Goal: Task Accomplishment & Management: Complete application form

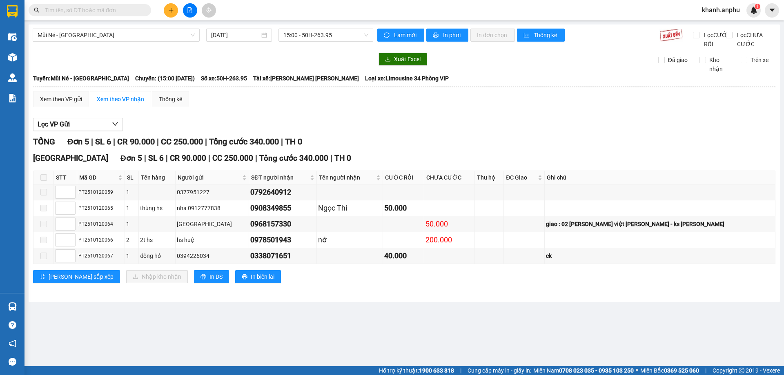
click at [194, 13] on button at bounding box center [190, 10] width 14 height 14
click at [47, 181] on span at bounding box center [43, 177] width 7 height 7
click at [331, 27] on div "Mũi Né - Đà Lạt 12/10/2025 15:00 - 50H-263.95 Làm mới In phơi In đơn chọn Thống…" at bounding box center [404, 163] width 751 height 278
click at [334, 42] on div "Mũi Né - Đà Lạt 12/10/2025 15:00 - 50H-263.95" at bounding box center [203, 39] width 340 height 20
click at [332, 36] on span "15:00 - 50H-263.95" at bounding box center [325, 35] width 85 height 12
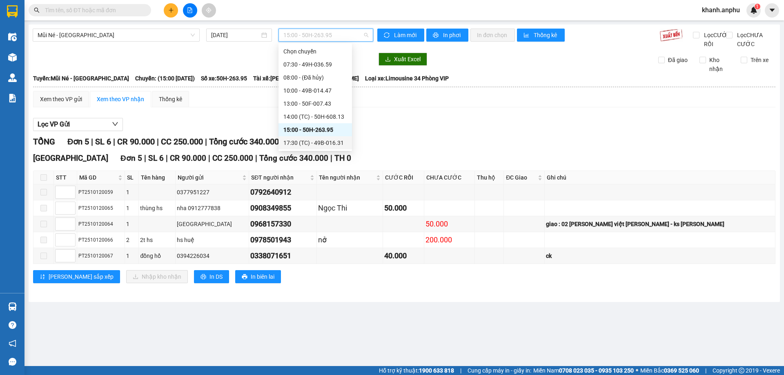
click at [305, 140] on div "17:30 (TC) - 49B-016.31" at bounding box center [315, 142] width 64 height 9
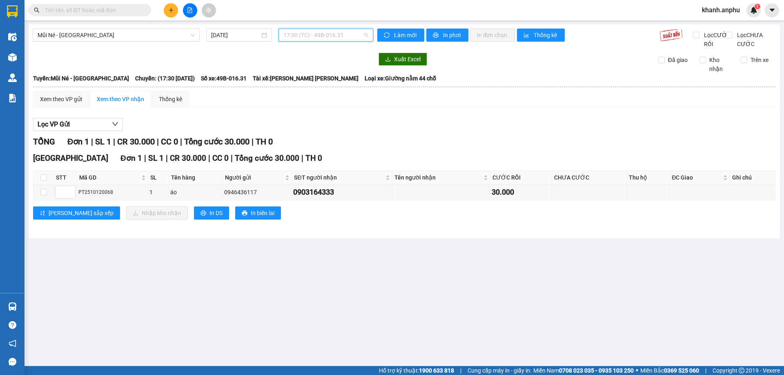
click at [323, 38] on span "17:30 (TC) - 49B-016.31" at bounding box center [325, 35] width 85 height 12
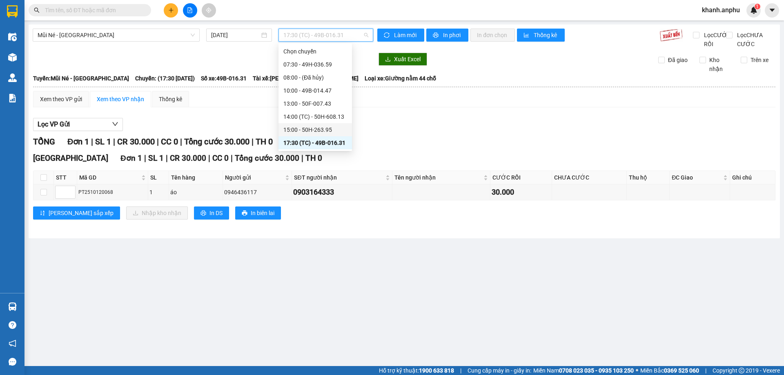
click at [310, 128] on div "15:00 - 50H-263.95" at bounding box center [315, 129] width 64 height 9
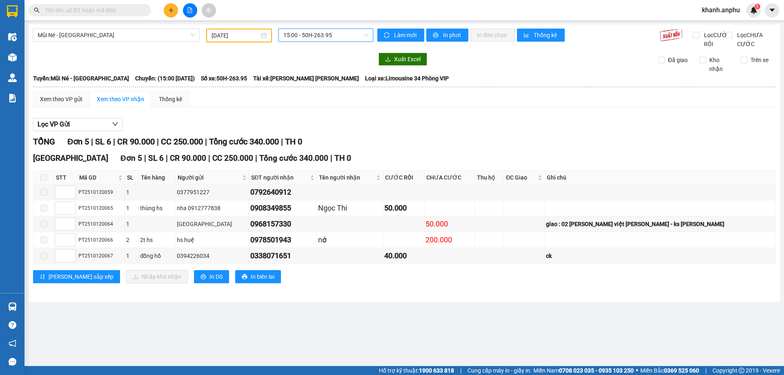
click at [131, 11] on input "text" at bounding box center [93, 10] width 96 height 9
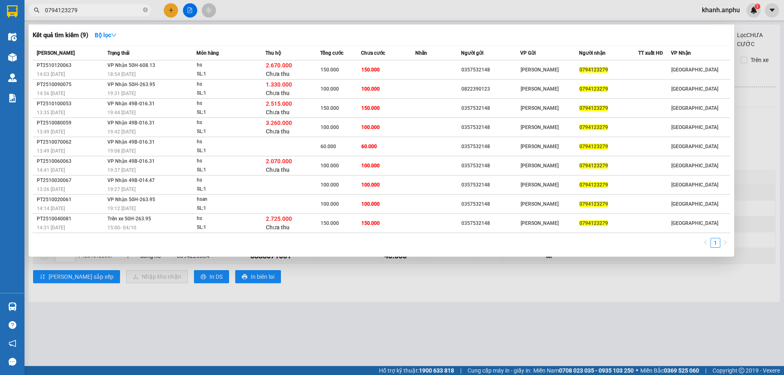
type input "0794123279"
drag, startPoint x: 79, startPoint y: 14, endPoint x: 27, endPoint y: 8, distance: 52.7
click at [27, 8] on div "0794123279" at bounding box center [79, 10] width 159 height 12
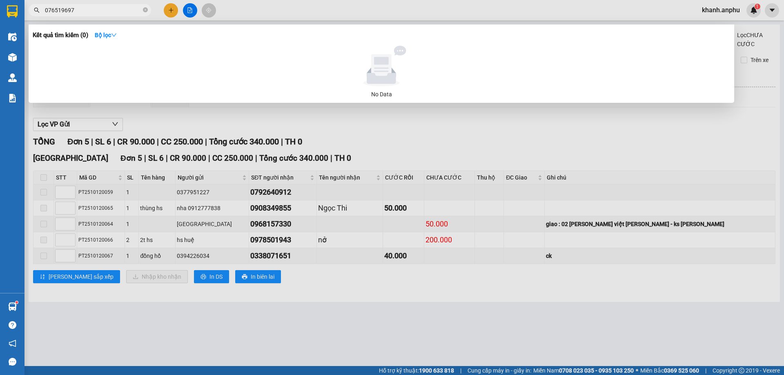
type input "0765196979"
drag, startPoint x: 89, startPoint y: 11, endPoint x: 34, endPoint y: 19, distance: 55.3
click at [34, 18] on div "Kết quả tìm kiếm ( 0 ) Bộ lọc No Data 0765196979" at bounding box center [79, 10] width 159 height 14
click at [56, 11] on input "088254679" at bounding box center [93, 10] width 96 height 9
click at [57, 11] on input "088254679" at bounding box center [93, 10] width 96 height 9
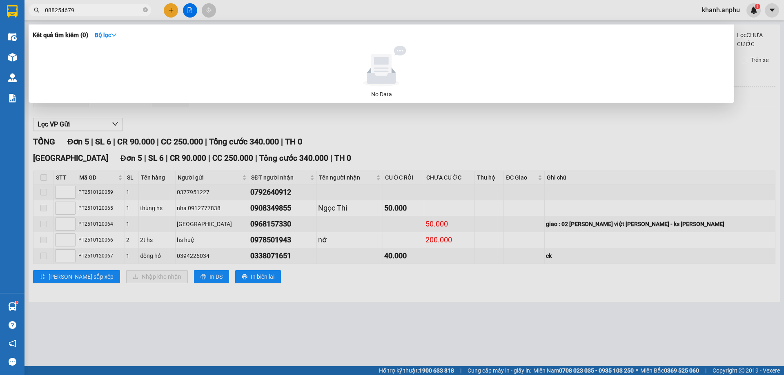
click at [84, 6] on input "088254679" at bounding box center [93, 10] width 96 height 9
type input "0"
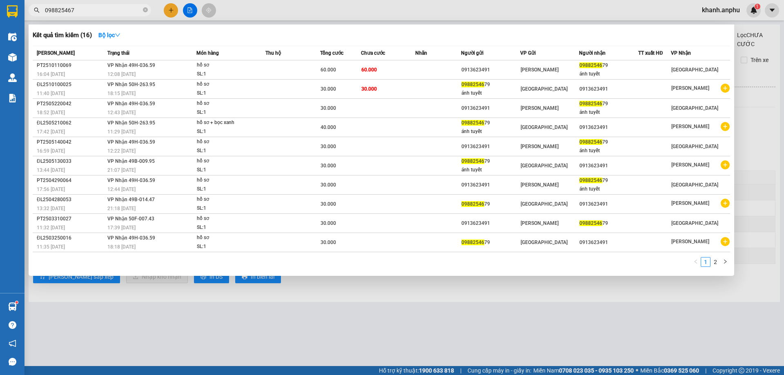
type input "0988254679"
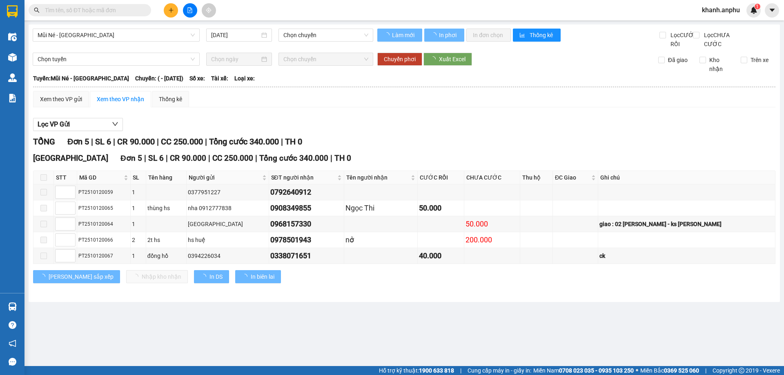
type input "[DATE]"
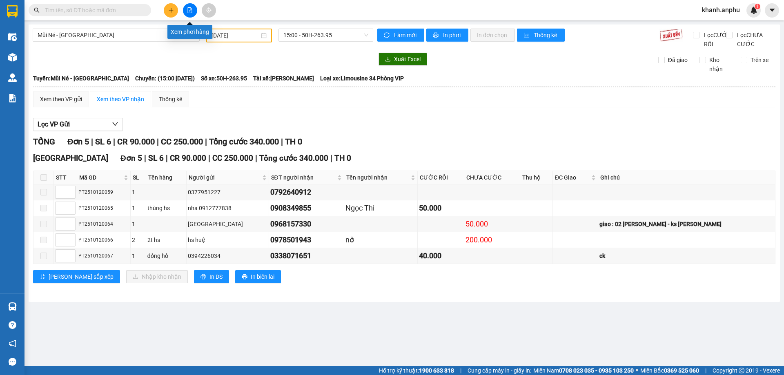
click at [181, 4] on div at bounding box center [189, 10] width 61 height 14
click at [175, 7] on button at bounding box center [171, 10] width 14 height 14
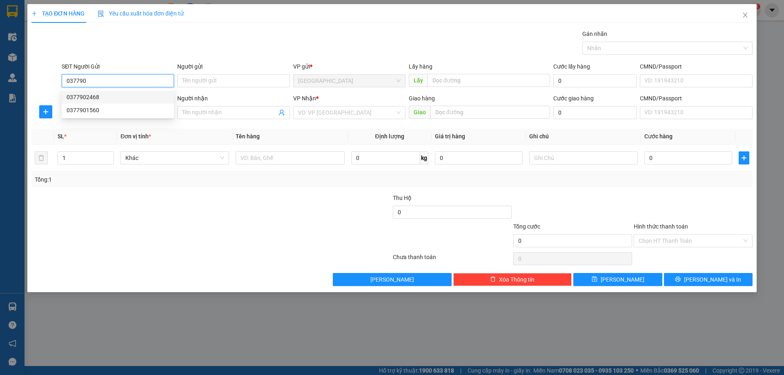
click at [91, 100] on div "0377902468" at bounding box center [118, 97] width 102 height 9
type input "0377902468"
type input "0983052174"
type input "tâm"
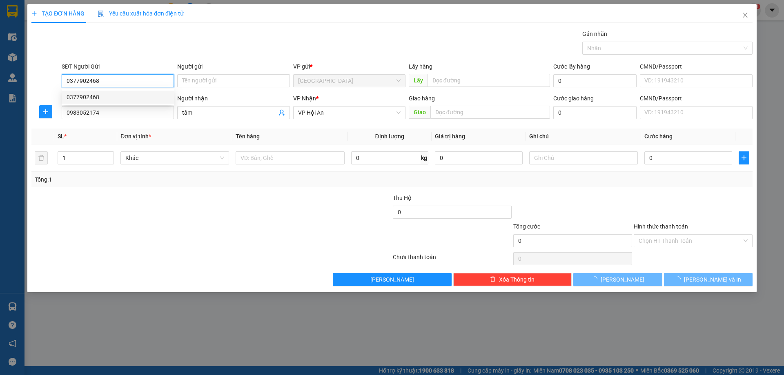
type input "300.000"
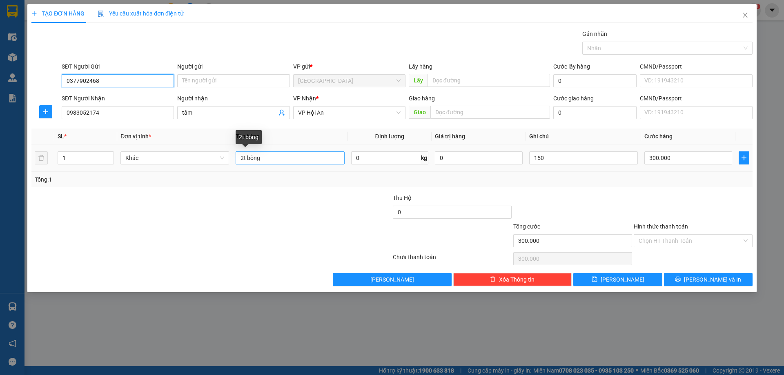
type input "0377902468"
click at [309, 162] on input "2t bông" at bounding box center [290, 157] width 109 height 13
type input "2"
type input "1t sen đá"
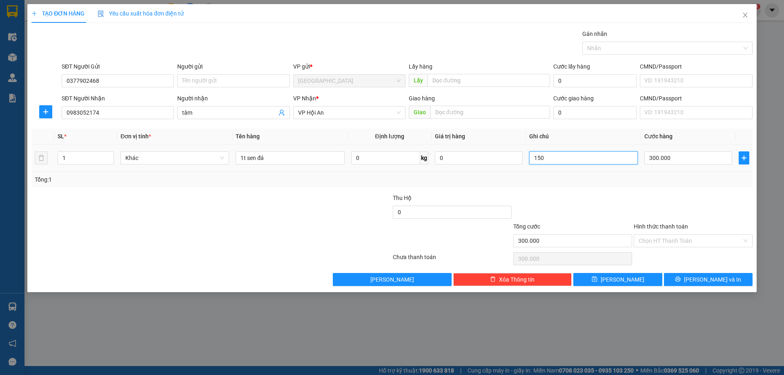
click at [552, 155] on input "150" at bounding box center [583, 157] width 109 height 13
type input "1"
click at [694, 156] on input "300.000" at bounding box center [688, 157] width 88 height 13
type input "0"
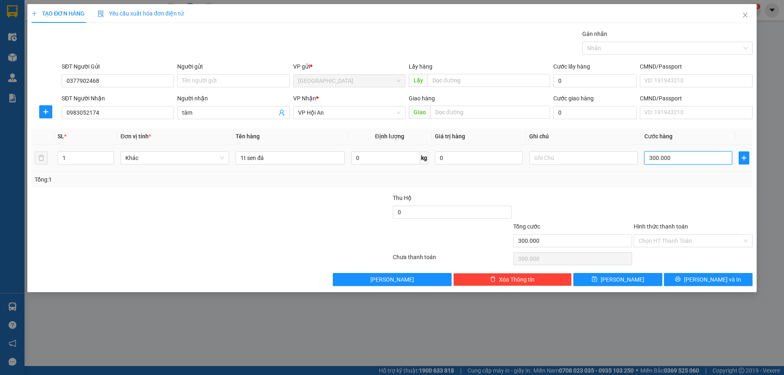
type input "0"
type input "60"
type input "60.000"
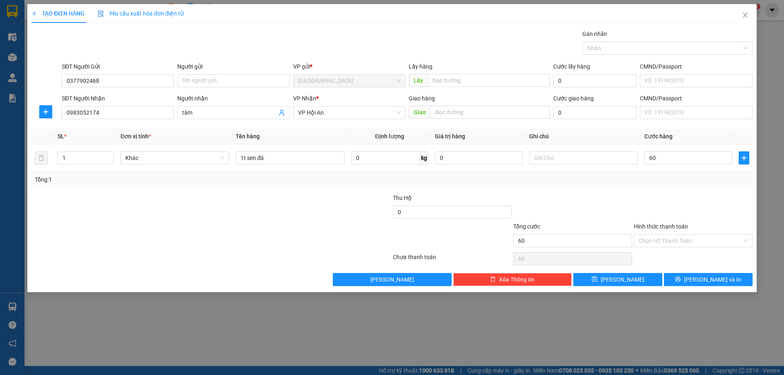
type input "60.000"
click at [696, 221] on div at bounding box center [693, 208] width 120 height 29
click at [675, 243] on input "Hình thức thanh toán" at bounding box center [690, 241] width 103 height 12
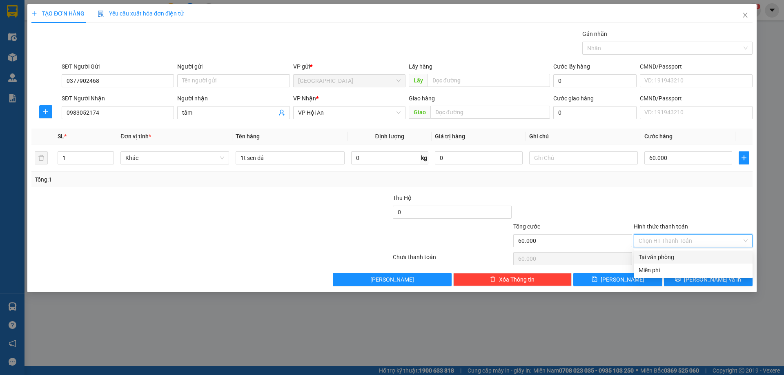
click at [654, 258] on div "Tại văn phòng" at bounding box center [693, 257] width 109 height 9
type input "0"
click at [706, 281] on span "[PERSON_NAME] và In" at bounding box center [712, 279] width 57 height 9
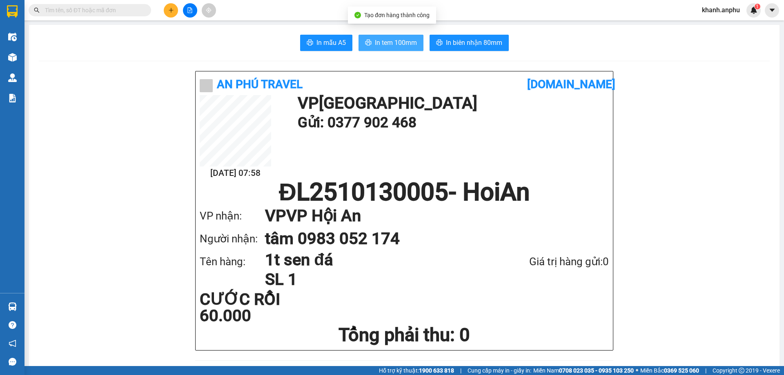
click at [401, 44] on span "In tem 100mm" at bounding box center [396, 43] width 42 height 10
click at [377, 47] on span "In tem 100mm" at bounding box center [396, 43] width 42 height 10
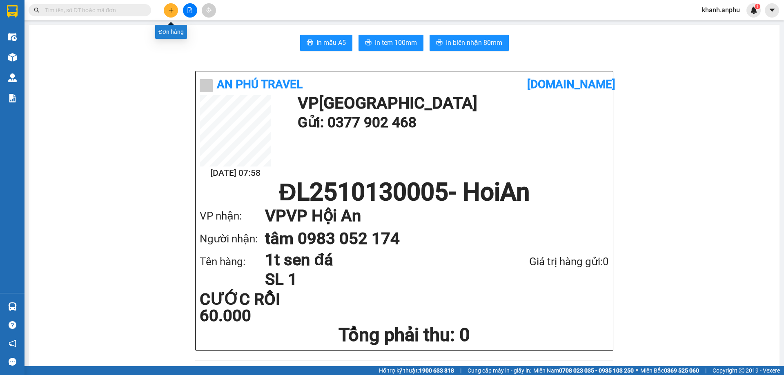
click at [171, 15] on button at bounding box center [171, 10] width 14 height 14
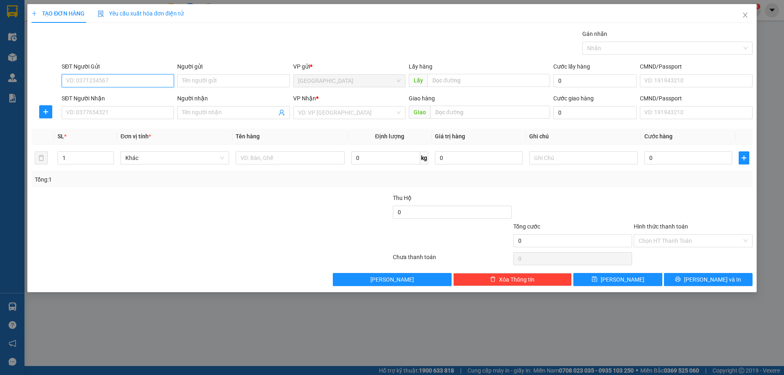
click at [160, 85] on input "SĐT Người Gửi" at bounding box center [118, 80] width 112 height 13
click at [107, 92] on div "0911303879 - Phong" at bounding box center [118, 97] width 112 height 13
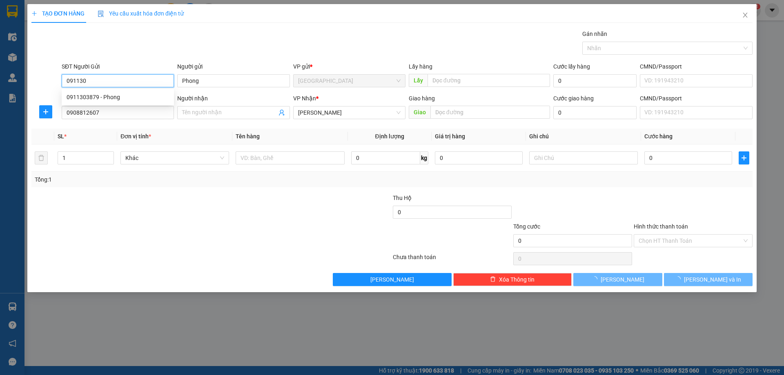
type input "0911303879"
type input "Phong"
type input "0908812607"
type input "30.000"
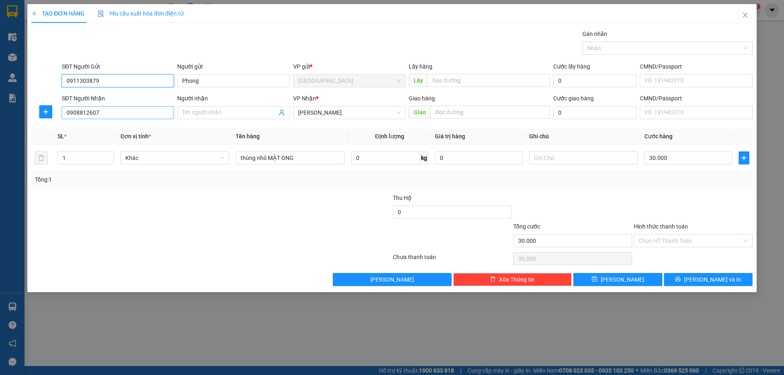
type input "0911303879"
drag, startPoint x: 104, startPoint y: 113, endPoint x: 53, endPoint y: 112, distance: 51.0
click at [53, 112] on div "SĐT Người Nhận 0908812607 Người nhận Tên người nhận VP Nhận * Phan Thiết Giao h…" at bounding box center [392, 108] width 723 height 29
click at [99, 113] on input "0908812607" at bounding box center [118, 112] width 112 height 13
click at [207, 113] on input "Người nhận" at bounding box center [229, 112] width 94 height 9
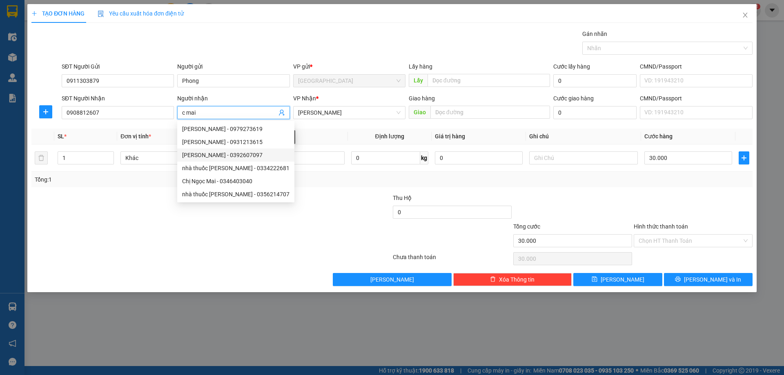
type input "c mai"
click at [322, 182] on div "Tổng: 1" at bounding box center [392, 179] width 714 height 9
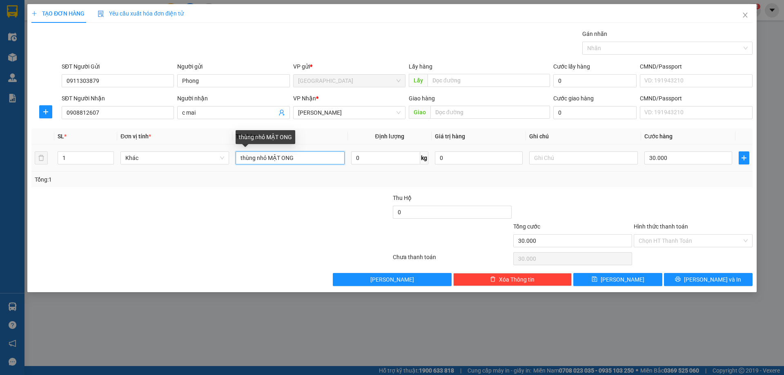
drag, startPoint x: 313, startPoint y: 160, endPoint x: 238, endPoint y: 161, distance: 75.5
click at [238, 161] on input "thùng nhỏ MẬT ONG" at bounding box center [290, 157] width 109 height 13
type input "1t trứng"
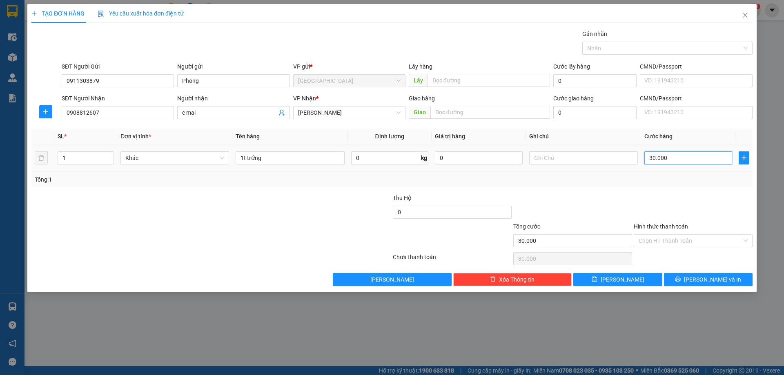
click at [682, 160] on input "30.000" at bounding box center [688, 157] width 88 height 13
type input "0"
type input "4"
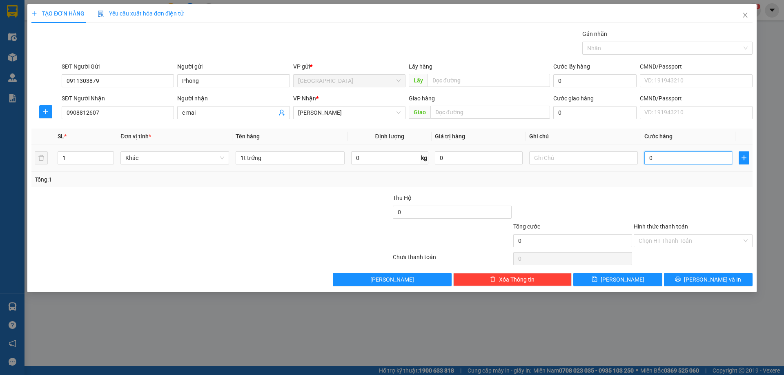
type input "4"
type input "04"
type input "40"
type input "040"
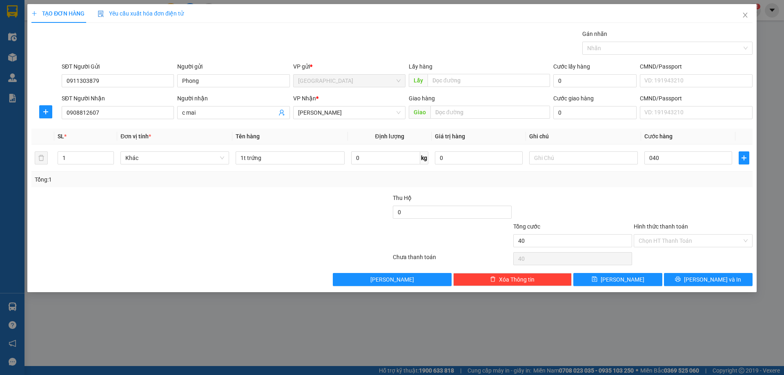
click at [586, 199] on div at bounding box center [572, 208] width 120 height 29
type input "40.000"
click at [712, 285] on button "[PERSON_NAME] và In" at bounding box center [708, 279] width 89 height 13
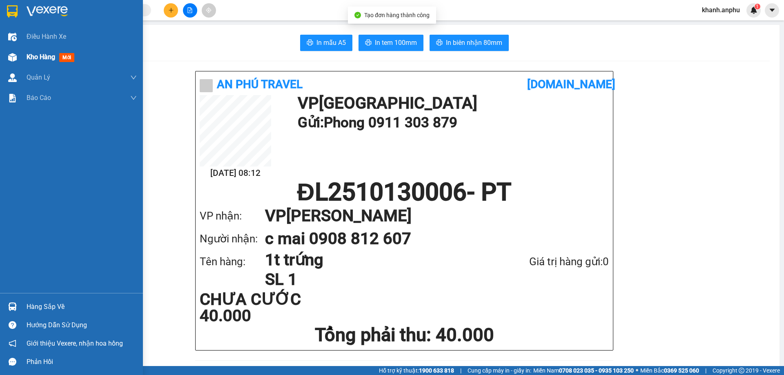
click at [9, 57] on img at bounding box center [12, 57] width 9 height 9
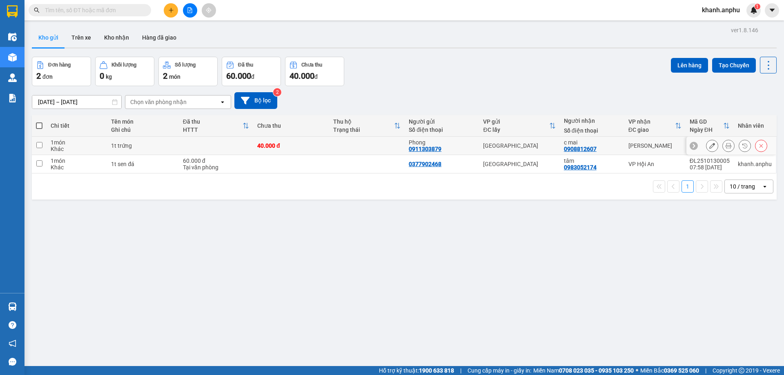
click at [706, 147] on button at bounding box center [711, 146] width 11 height 14
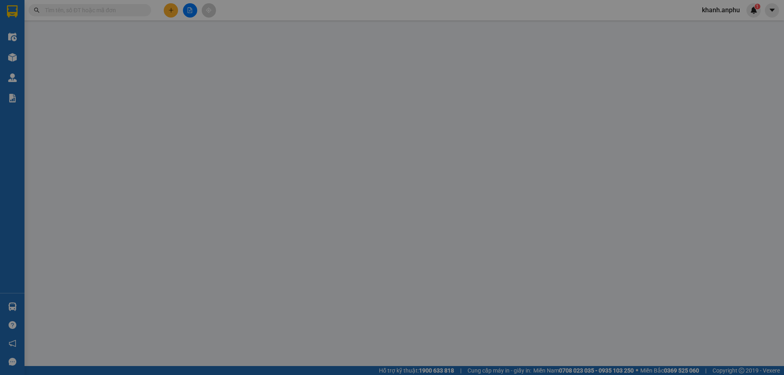
type input "0911303879"
type input "Phong"
type input "0908812607"
type input "c mai"
type input "40.000"
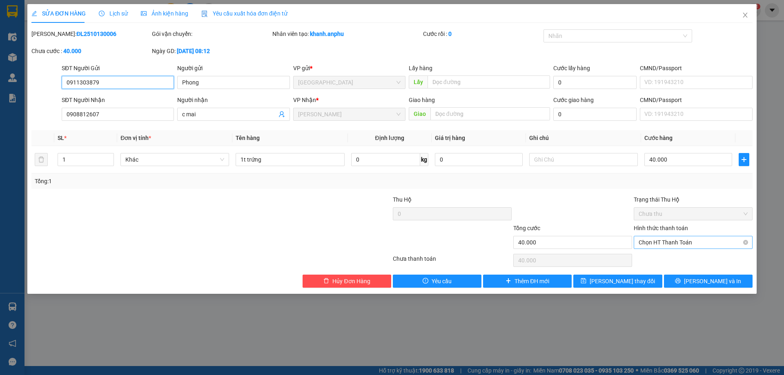
click at [656, 238] on span "Chọn HT Thanh Toán" at bounding box center [693, 242] width 109 height 12
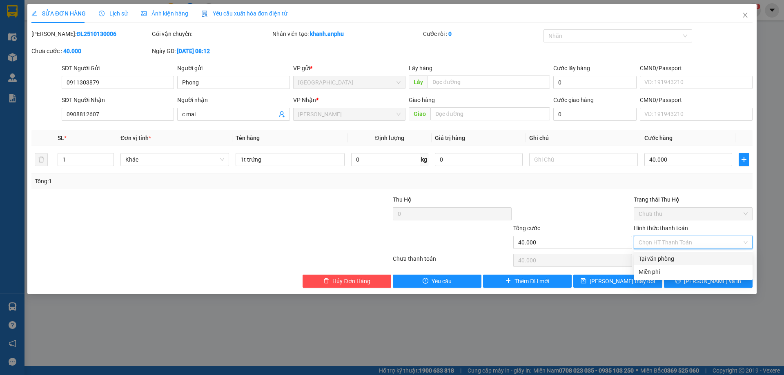
click at [656, 256] on div "Tại văn phòng" at bounding box center [693, 258] width 109 height 9
type input "0"
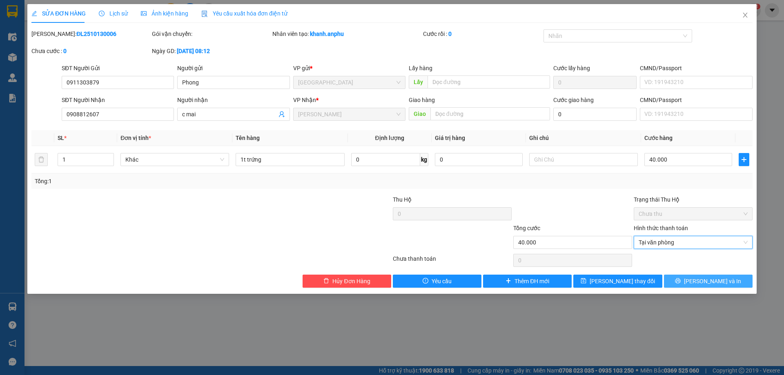
click at [683, 276] on button "Lưu và In" at bounding box center [708, 281] width 89 height 13
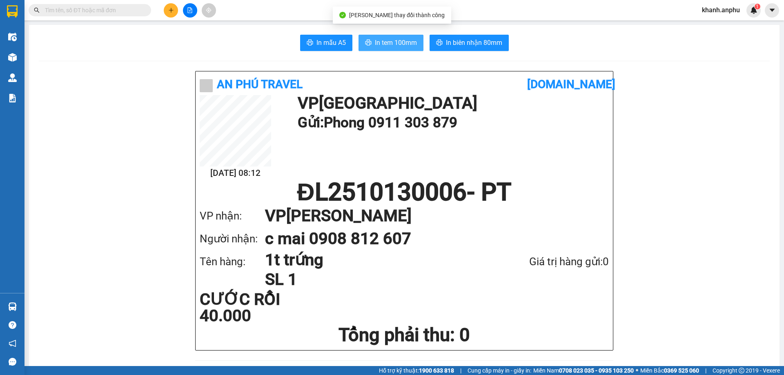
click at [408, 43] on span "In tem 100mm" at bounding box center [396, 43] width 42 height 10
click at [376, 47] on span "In tem 100mm" at bounding box center [396, 43] width 42 height 10
click at [167, 13] on button at bounding box center [171, 10] width 14 height 14
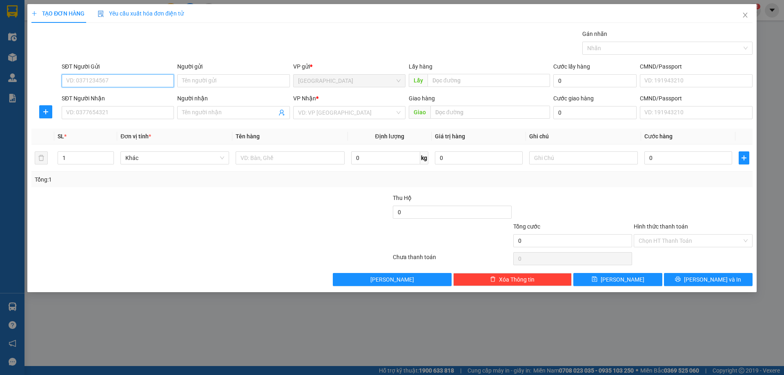
click at [103, 78] on input "SĐT Người Gửi" at bounding box center [118, 80] width 112 height 13
type input "0909688205"
click at [147, 114] on input "SĐT Người Nhận" at bounding box center [118, 112] width 112 height 13
click at [304, 113] on input "search" at bounding box center [346, 113] width 97 height 12
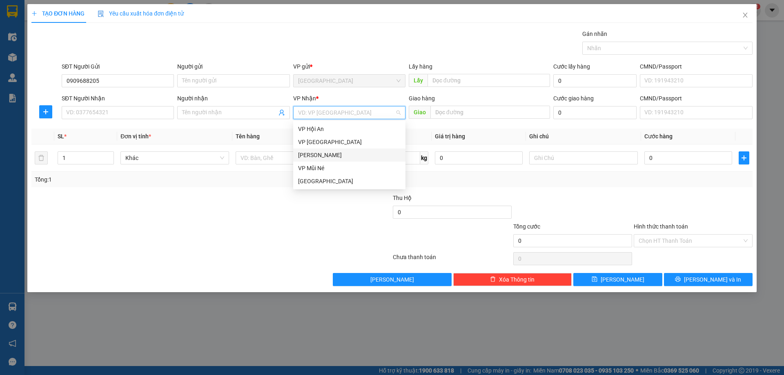
click at [306, 155] on div "[PERSON_NAME]" at bounding box center [349, 155] width 102 height 9
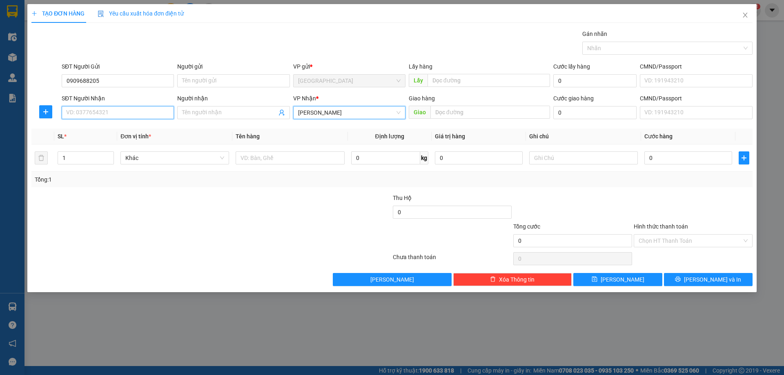
click at [128, 114] on input "SĐT Người Nhận" at bounding box center [118, 112] width 112 height 13
type input "0945197997"
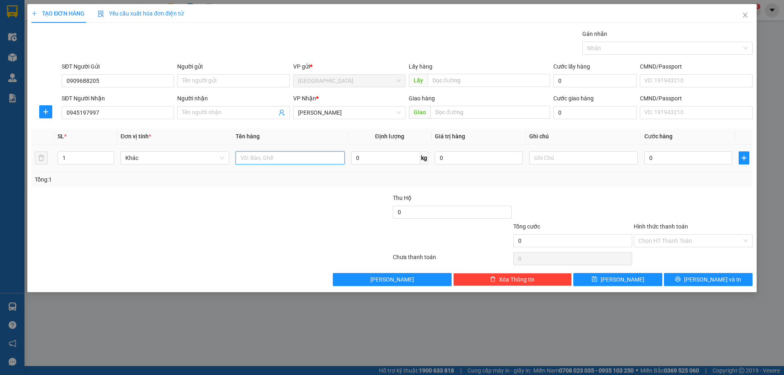
click at [287, 158] on input "text" at bounding box center [290, 157] width 109 height 13
type input "bịch"
click at [220, 109] on input "Người nhận" at bounding box center [229, 112] width 94 height 9
type input "dì 10"
click at [287, 160] on input "bịch" at bounding box center [290, 157] width 109 height 13
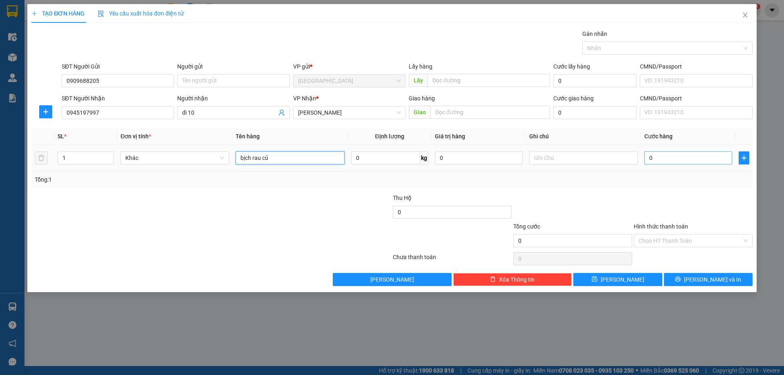
type input "bịch rau củ"
click at [699, 159] on input "0" at bounding box center [688, 157] width 88 height 13
type input "30"
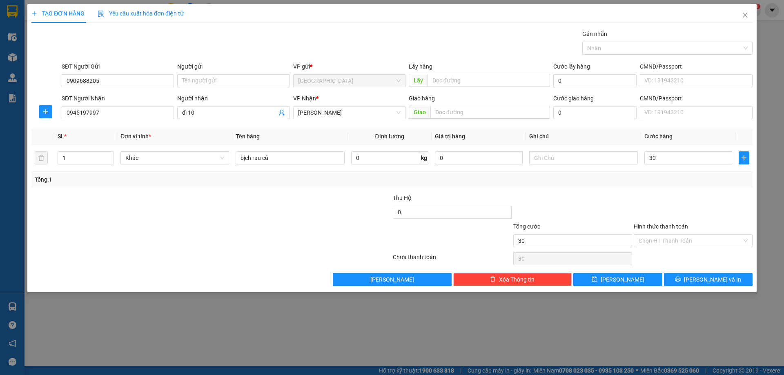
type input "30.000"
click at [607, 195] on div at bounding box center [572, 208] width 120 height 29
click at [670, 240] on input "Hình thức thanh toán" at bounding box center [690, 241] width 103 height 12
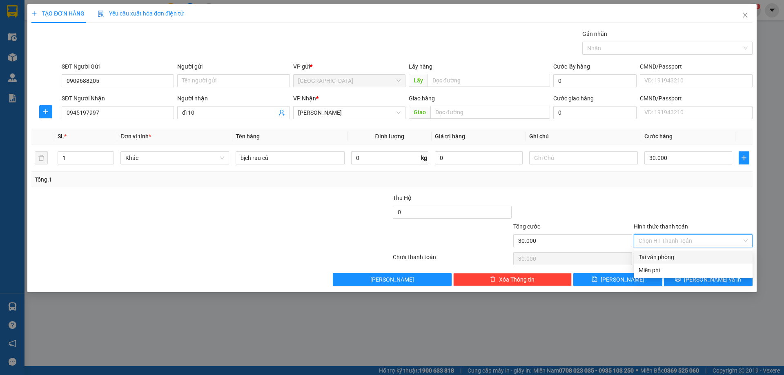
click at [664, 261] on div "Tại văn phòng" at bounding box center [693, 257] width 109 height 9
type input "0"
click at [714, 283] on span "[PERSON_NAME] và In" at bounding box center [712, 279] width 57 height 9
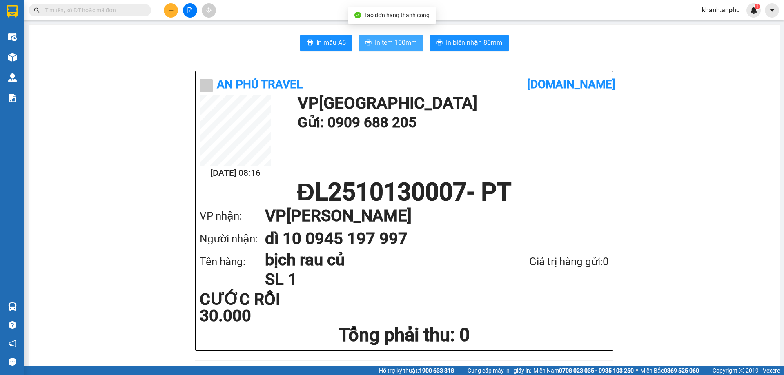
click at [393, 49] on button "In tem 100mm" at bounding box center [390, 43] width 65 height 16
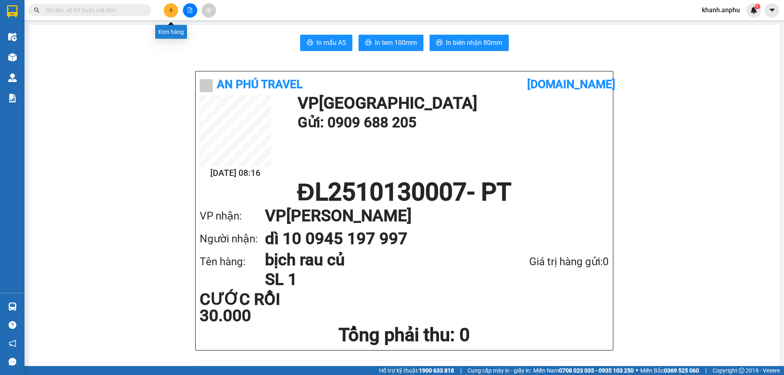
click at [171, 8] on icon "plus" at bounding box center [171, 10] width 6 height 6
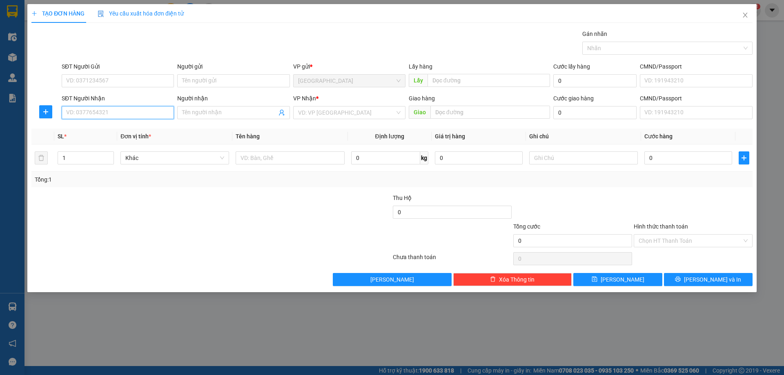
click at [139, 112] on input "SĐT Người Nhận" at bounding box center [118, 112] width 112 height 13
click at [118, 129] on div "0973338815 - anh Tín" at bounding box center [118, 129] width 102 height 9
type input "0973338815"
type input "anh Tín"
type input "100.000"
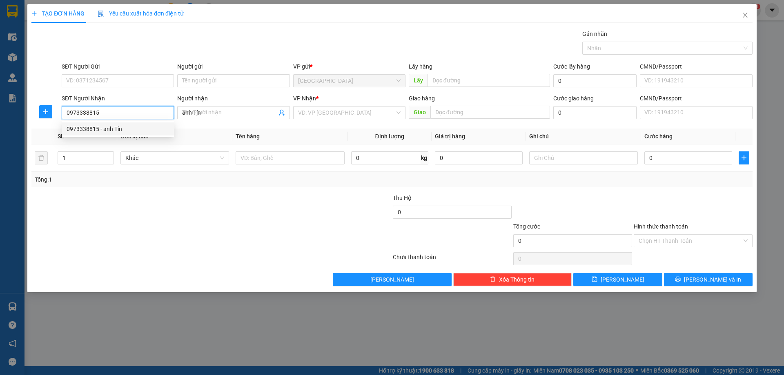
type input "100.000"
type input "0973338815"
click at [691, 165] on div "100.000" at bounding box center [688, 158] width 88 height 16
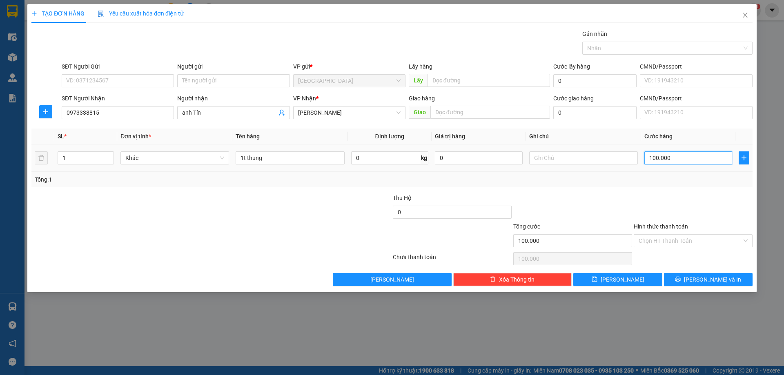
click at [691, 160] on input "100.000" at bounding box center [688, 157] width 88 height 13
type input "8"
type input "80"
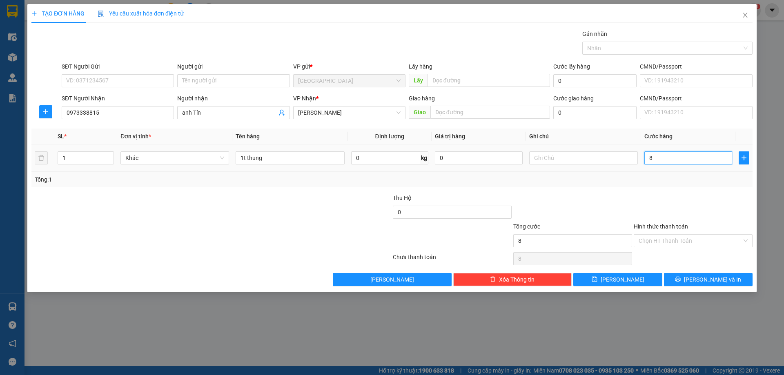
type input "80"
click at [679, 195] on div at bounding box center [693, 208] width 120 height 29
type input "80.000"
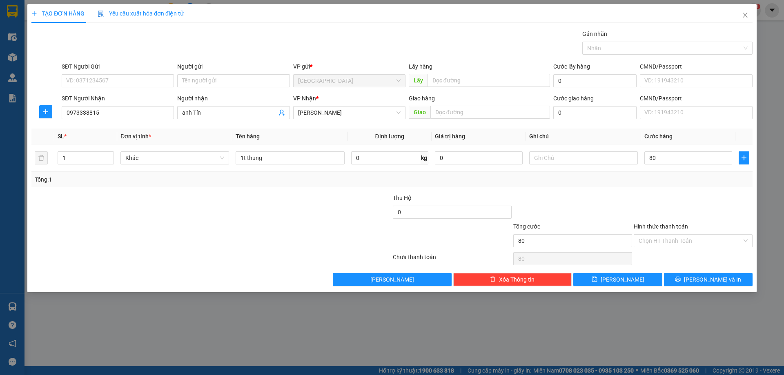
type input "80.000"
click at [667, 240] on input "Hình thức thanh toán" at bounding box center [690, 241] width 103 height 12
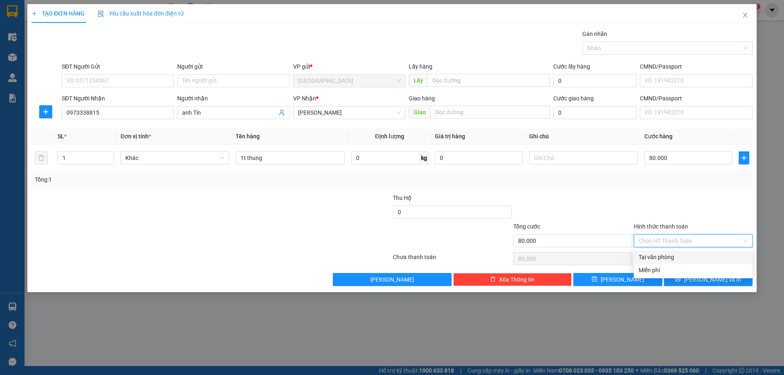
click at [663, 256] on div "Tại văn phòng" at bounding box center [693, 257] width 109 height 9
type input "0"
click at [681, 276] on icon "printer" at bounding box center [678, 279] width 6 height 6
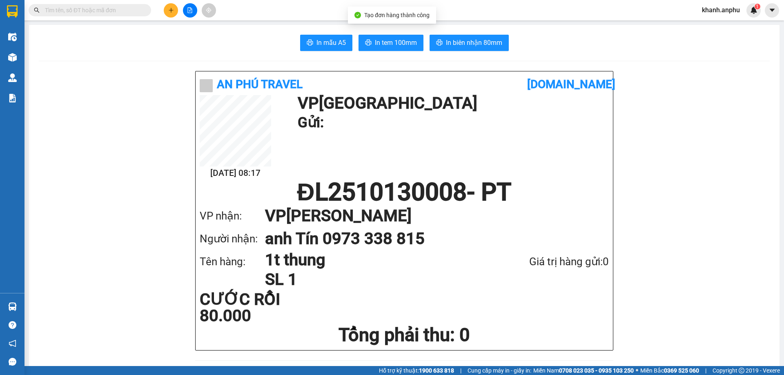
click at [401, 47] on span "In tem 100mm" at bounding box center [396, 43] width 42 height 10
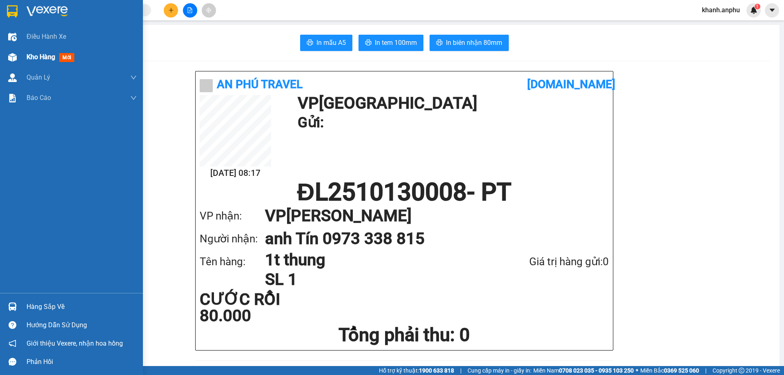
click at [13, 55] on img at bounding box center [12, 57] width 9 height 9
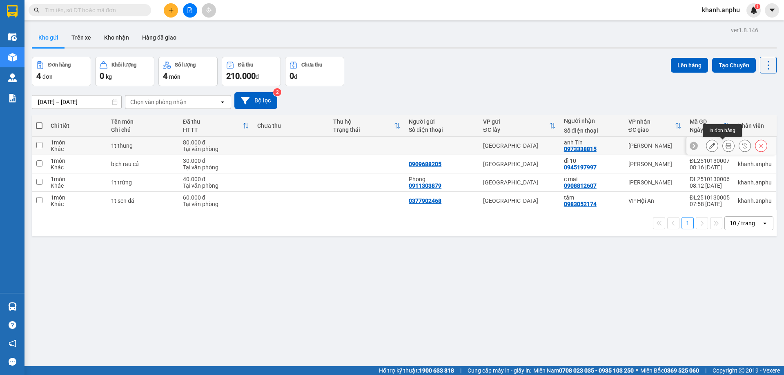
click at [725, 142] on button at bounding box center [728, 146] width 11 height 14
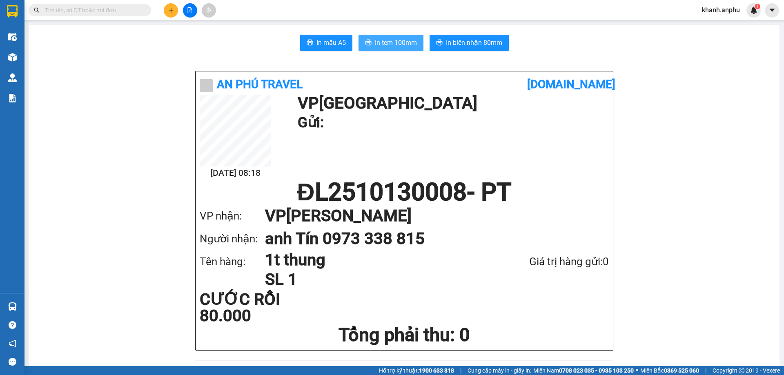
click at [383, 47] on span "In tem 100mm" at bounding box center [396, 43] width 42 height 10
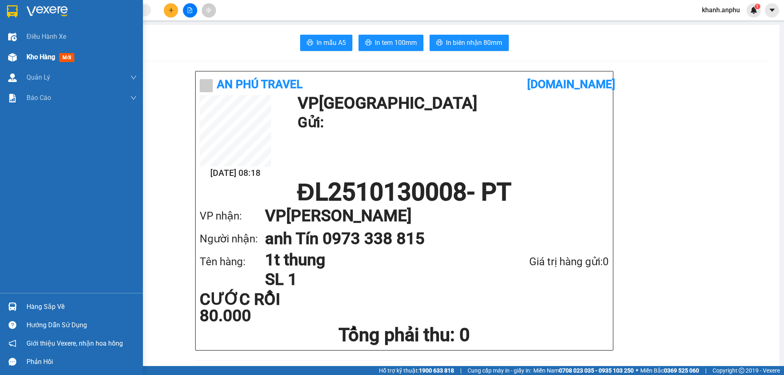
click at [38, 56] on span "Kho hàng" at bounding box center [41, 57] width 29 height 8
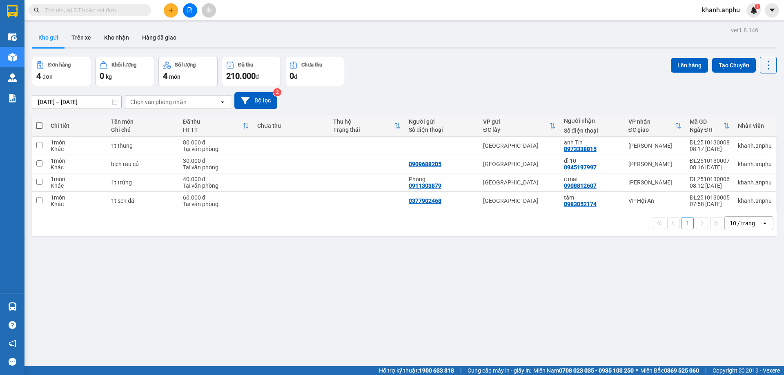
click at [170, 7] on button at bounding box center [171, 10] width 14 height 14
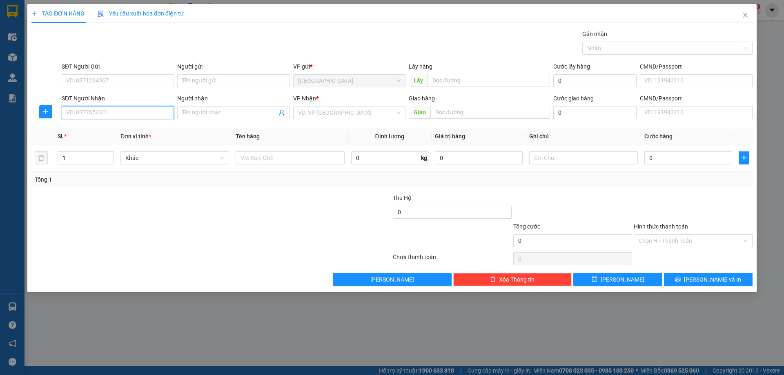
click at [129, 113] on input "SĐT Người Nhận" at bounding box center [118, 112] width 112 height 13
type input "0"
type input "3"
click at [105, 128] on div "0326365615" at bounding box center [118, 129] width 102 height 9
type input "0326365615"
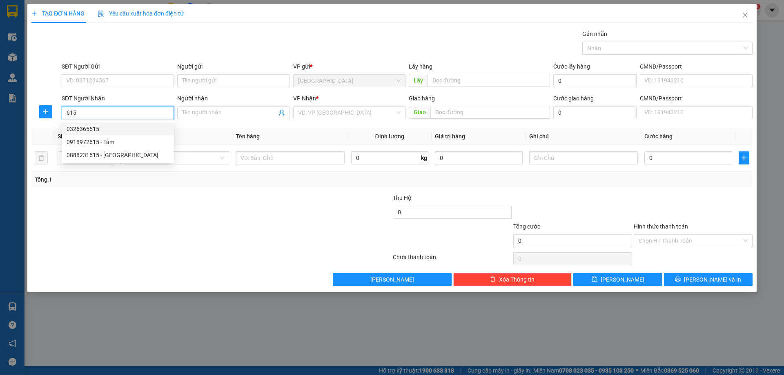
type input "n3 sara"
type input "60.000"
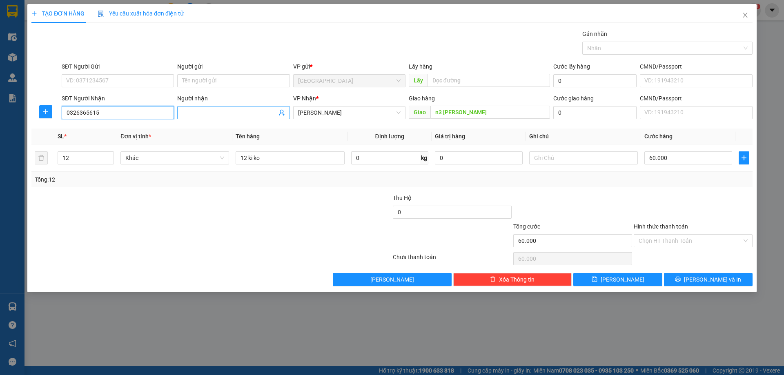
type input "0326365615"
click at [240, 111] on input "Người nhận" at bounding box center [229, 112] width 94 height 9
type input "dì 5"
click at [280, 251] on div at bounding box center [211, 259] width 361 height 16
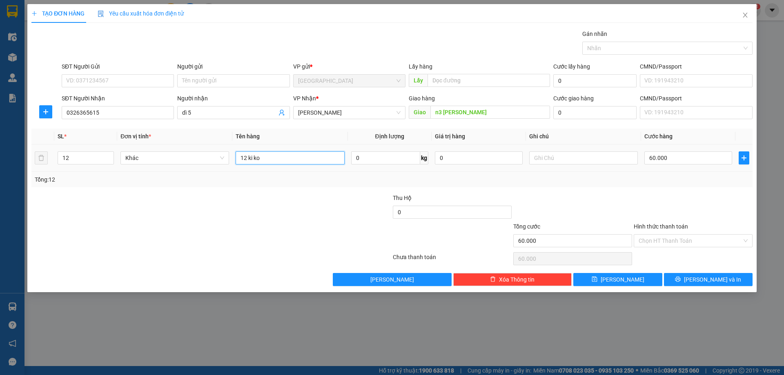
click at [312, 155] on input "12 ki ko" at bounding box center [290, 157] width 109 height 13
type input "1"
type input "5"
type input "4"
type input "9 ky"
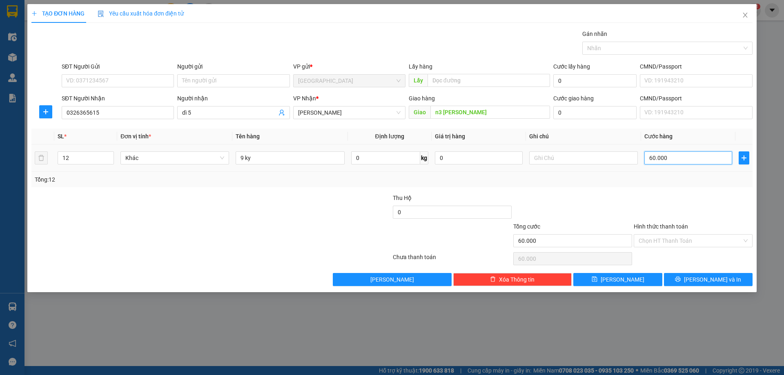
click at [681, 162] on input "60.000" at bounding box center [688, 157] width 88 height 13
type input "4"
type input "45"
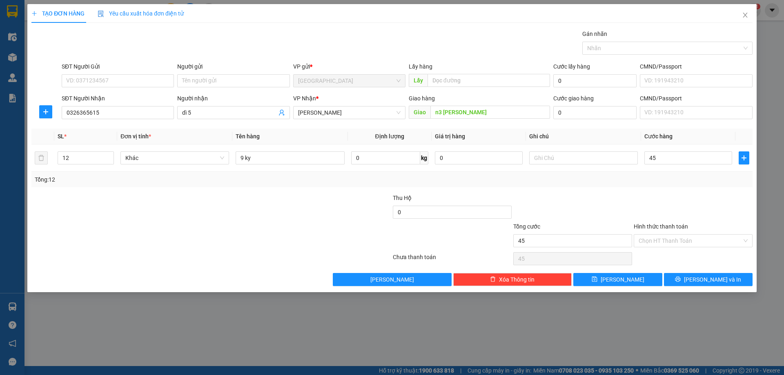
click at [692, 178] on div "Tổng: 12" at bounding box center [392, 179] width 714 height 9
type input "45.000"
click at [667, 238] on input "Hình thức thanh toán" at bounding box center [690, 241] width 103 height 12
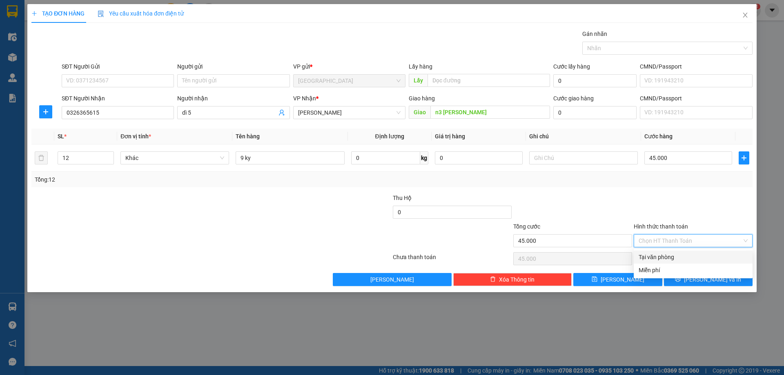
click at [656, 259] on div "Tại văn phòng" at bounding box center [693, 257] width 109 height 9
type input "0"
click at [714, 278] on span "Lưu và In" at bounding box center [712, 279] width 57 height 9
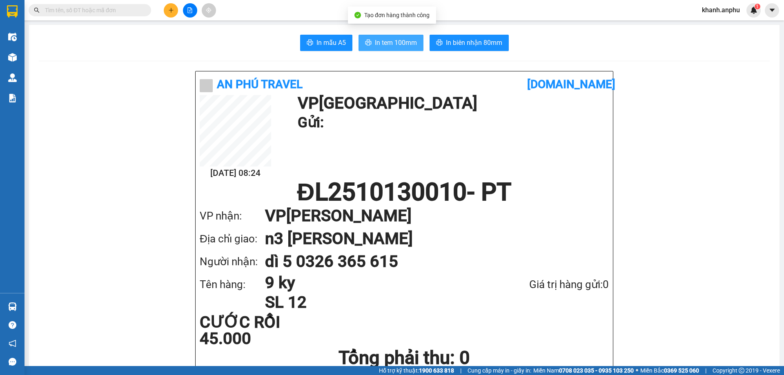
click at [400, 46] on span "In tem 100mm" at bounding box center [396, 43] width 42 height 10
click at [743, 10] on span "khanh.anphu" at bounding box center [720, 10] width 51 height 10
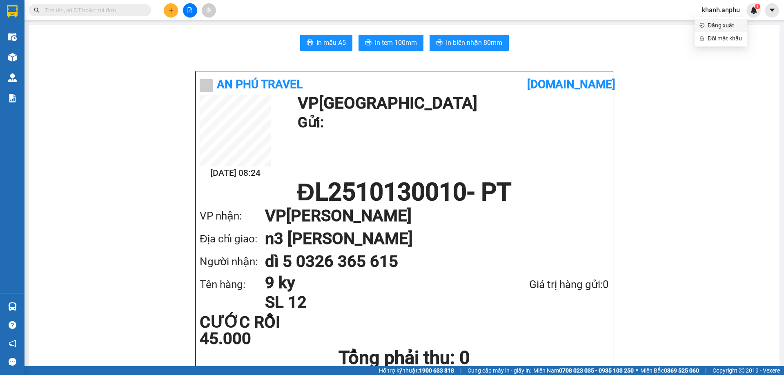
click at [731, 27] on span "Đăng xuất" at bounding box center [725, 25] width 34 height 9
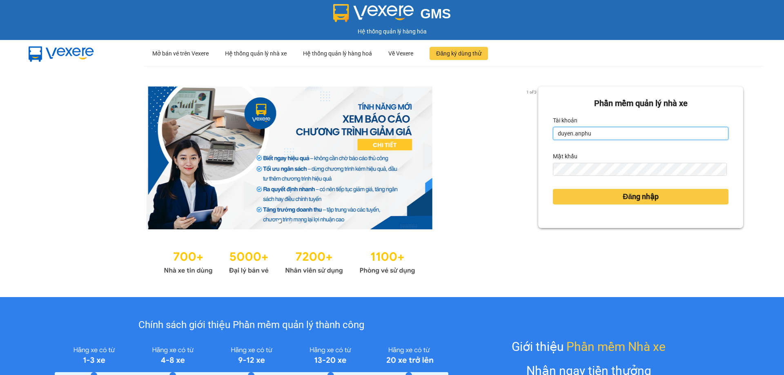
click at [600, 137] on input "duyen.anphu" at bounding box center [641, 133] width 176 height 13
type input "hoangson.anphu"
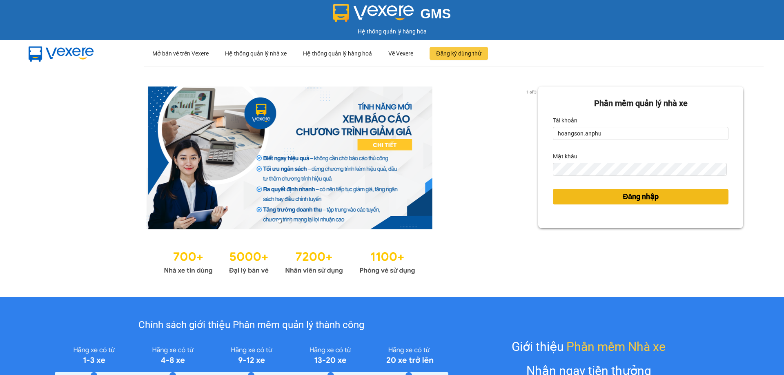
click at [608, 196] on button "Đăng nhập" at bounding box center [641, 197] width 176 height 16
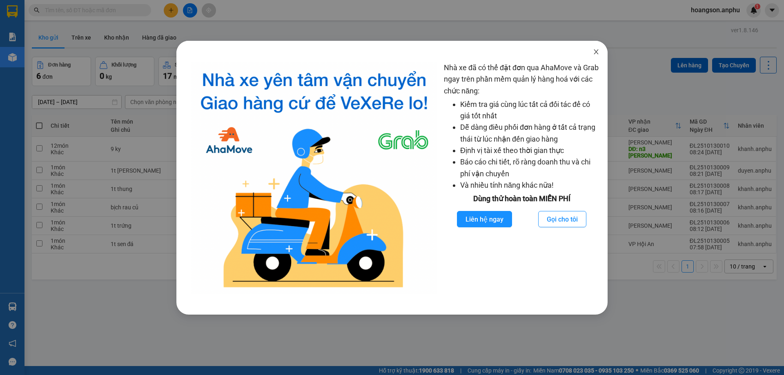
click at [595, 49] on icon "close" at bounding box center [596, 52] width 7 height 7
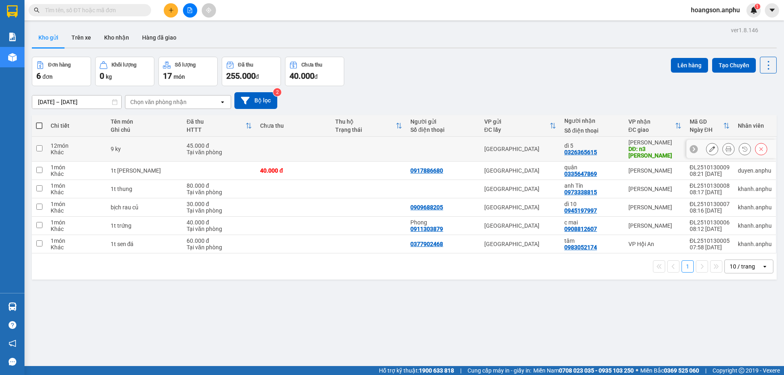
click at [709, 148] on icon at bounding box center [712, 149] width 6 height 6
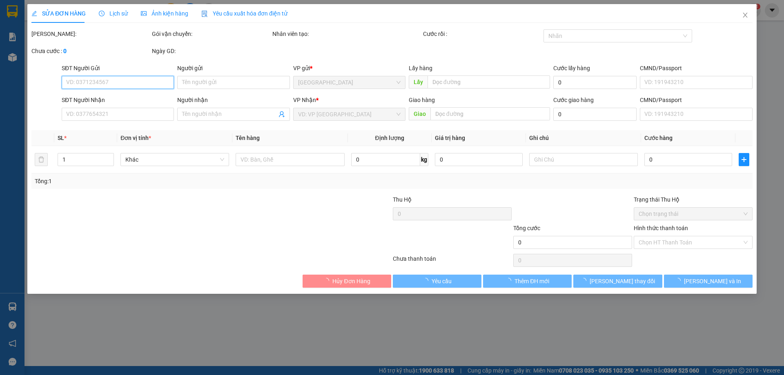
type input "0326365615"
type input "dì 5"
type input "n3 [PERSON_NAME]"
type input "45.000"
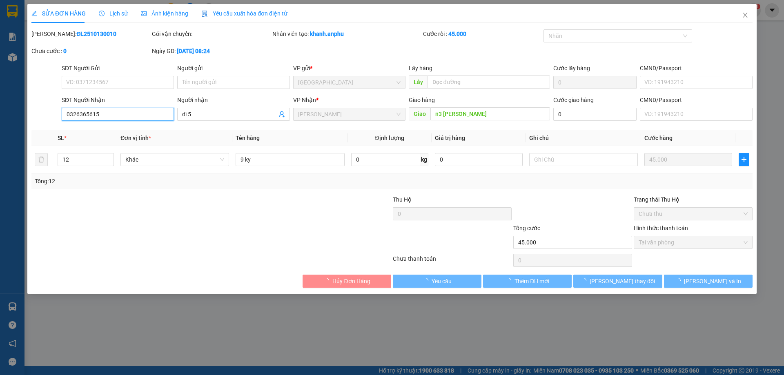
click at [115, 117] on input "0326365615" at bounding box center [118, 114] width 112 height 13
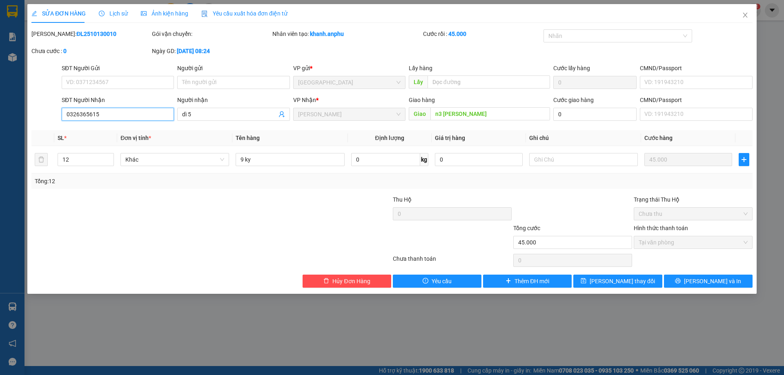
drag, startPoint x: 115, startPoint y: 117, endPoint x: 39, endPoint y: 112, distance: 76.1
click at [39, 112] on div "SĐT Người Nhận 0326365615 0326365615 Người nhận dì 5 VP Nhận * Phan Thiết Giao …" at bounding box center [392, 110] width 723 height 29
click at [744, 17] on icon "close" at bounding box center [745, 15] width 4 height 5
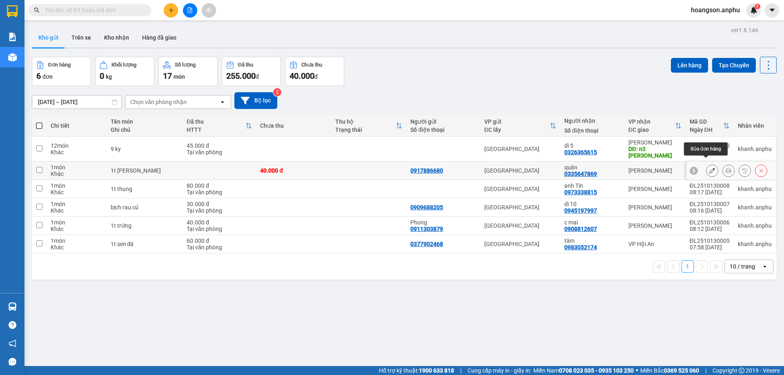
click at [709, 168] on icon at bounding box center [712, 171] width 6 height 6
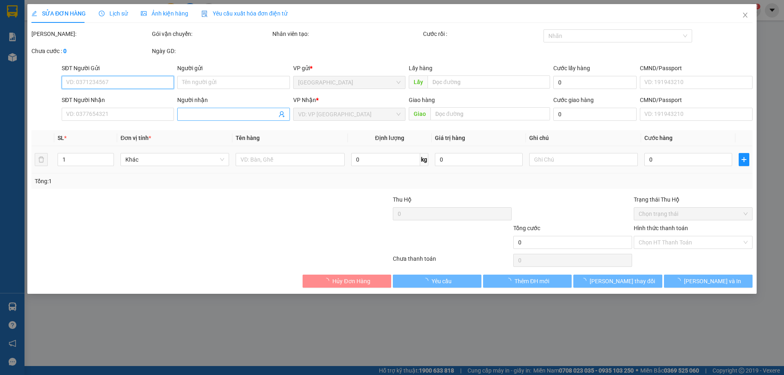
type input "0917886680"
type input "0335647869"
type input "quân"
type input "40.000"
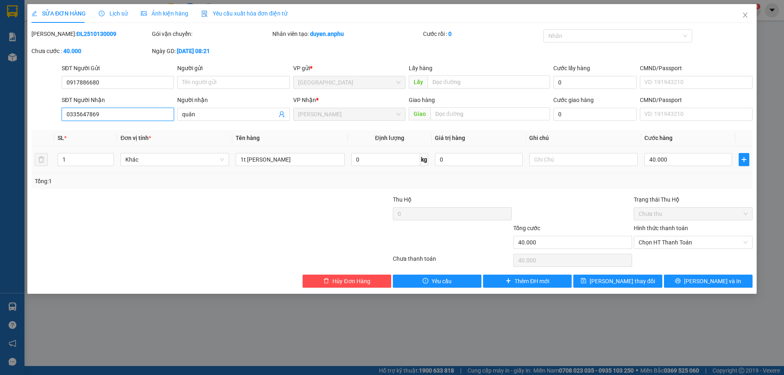
drag, startPoint x: 128, startPoint y: 116, endPoint x: 68, endPoint y: 115, distance: 60.0
click at [68, 115] on input "0335647869" at bounding box center [118, 114] width 112 height 13
click at [747, 12] on icon "close" at bounding box center [745, 15] width 7 height 7
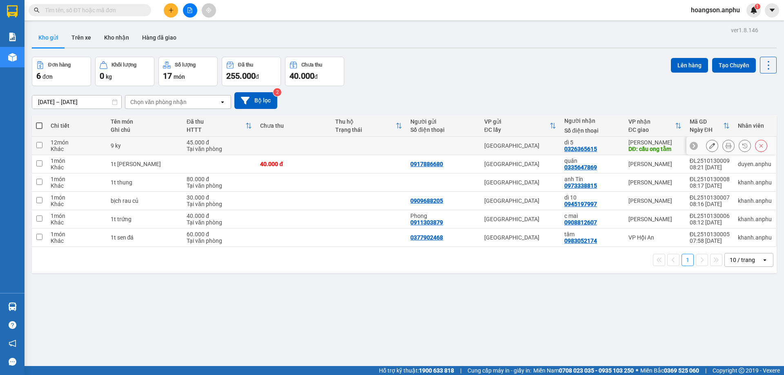
click at [723, 145] on button at bounding box center [728, 146] width 11 height 14
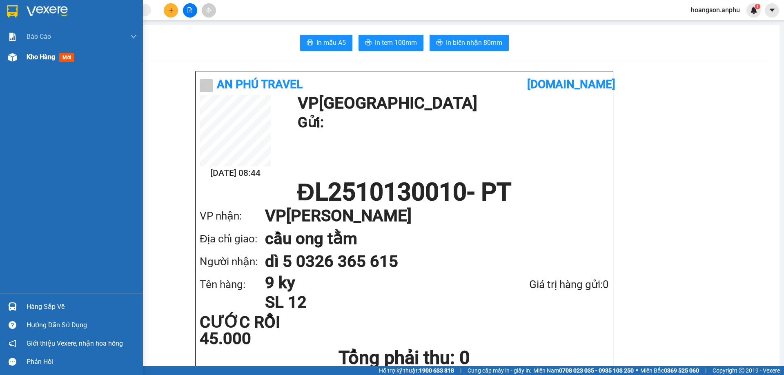
click at [11, 58] on img at bounding box center [12, 57] width 9 height 9
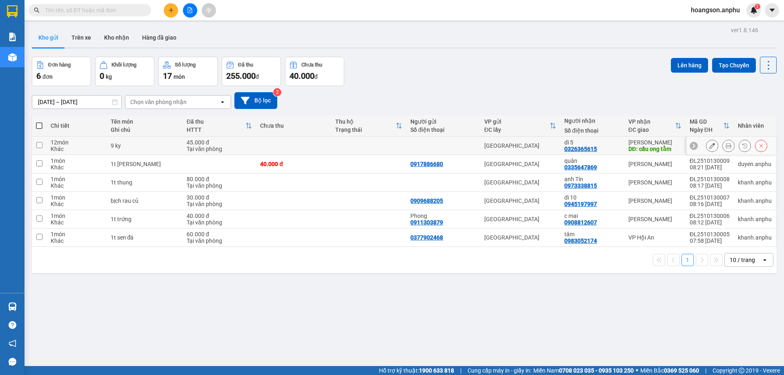
click at [706, 146] on button at bounding box center [711, 146] width 11 height 14
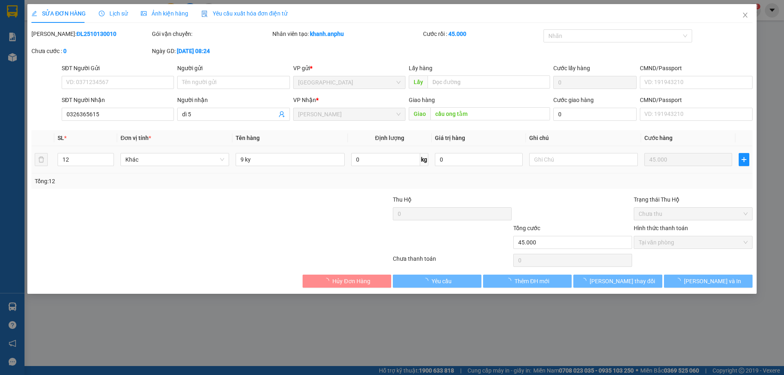
type input "0326365615"
type input "dì 5"
type input "cầu ong tằm"
type input "45.000"
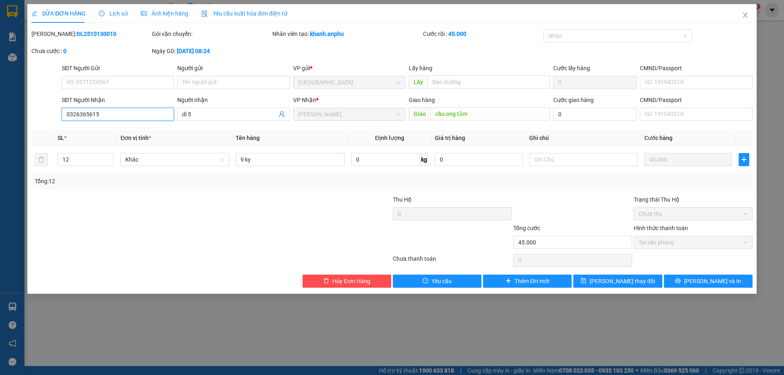
click at [129, 115] on input "0326365615" at bounding box center [118, 114] width 112 height 13
drag, startPoint x: 126, startPoint y: 115, endPoint x: 18, endPoint y: 112, distance: 107.4
click at [18, 112] on div "SỬA ĐƠN HÀNG Lịch sử Ảnh kiện hàng Yêu cầu xuất hóa đơn điện tử Total Paid Fee …" at bounding box center [392, 187] width 784 height 375
drag, startPoint x: 88, startPoint y: 117, endPoint x: 38, endPoint y: 116, distance: 49.8
click at [38, 116] on div "SĐT Người Nhận 6806 6806 Người nhận dì 5 VP Nhận * [PERSON_NAME] Giao hàng Giao…" at bounding box center [392, 110] width 723 height 29
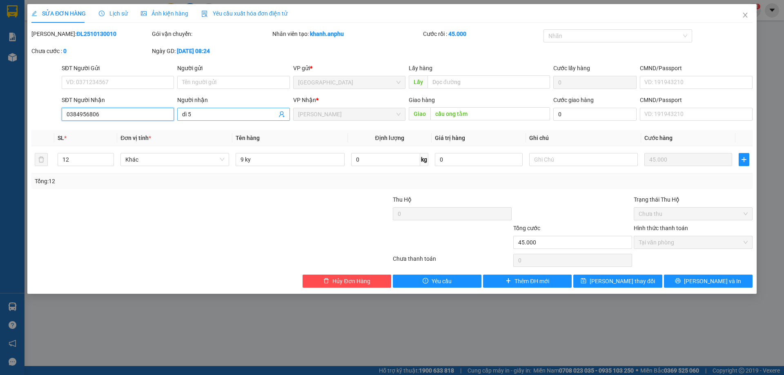
type input "0384956806"
drag, startPoint x: 209, startPoint y: 114, endPoint x: 180, endPoint y: 116, distance: 29.8
click at [180, 116] on span "dì 5" at bounding box center [233, 114] width 112 height 13
click at [609, 279] on span "[PERSON_NAME] thay đổi" at bounding box center [622, 281] width 65 height 9
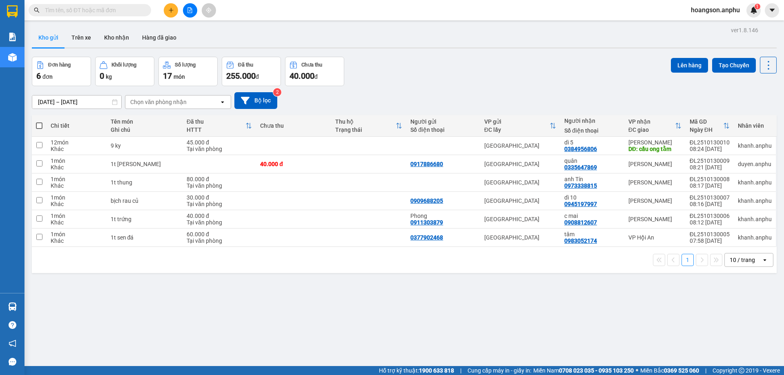
click at [163, 13] on div at bounding box center [189, 10] width 61 height 14
click at [173, 15] on button at bounding box center [171, 10] width 14 height 14
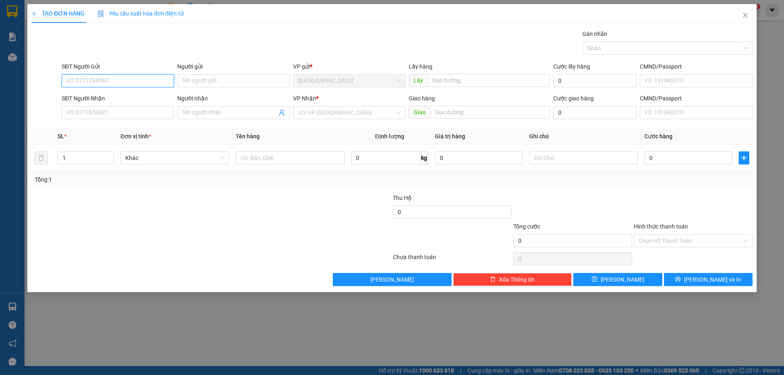
click at [130, 82] on input "SĐT Người Gửi" at bounding box center [118, 80] width 112 height 13
type input "0977081646"
click at [124, 112] on input "SĐT Người Nhận" at bounding box center [118, 112] width 112 height 13
drag, startPoint x: 105, startPoint y: 78, endPoint x: 66, endPoint y: 80, distance: 39.7
click at [66, 80] on input "0977081646" at bounding box center [118, 80] width 112 height 13
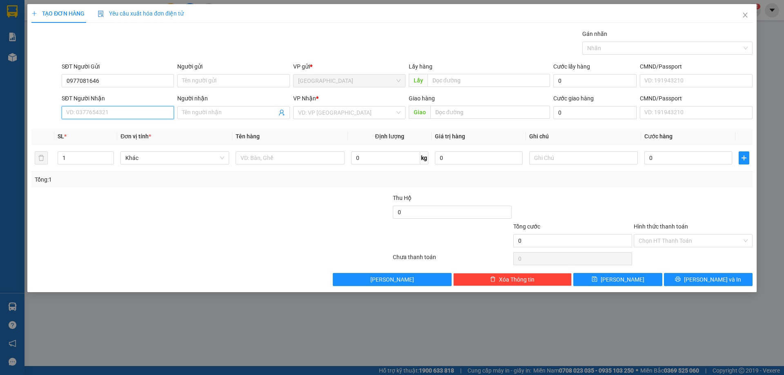
click at [100, 111] on input "SĐT Người Nhận" at bounding box center [118, 112] width 112 height 13
paste input "0977081646"
type input "0977081646"
drag, startPoint x: 110, startPoint y: 77, endPoint x: 58, endPoint y: 81, distance: 52.0
click at [58, 81] on div "SĐT Người Gửi 0977081646 0977081646 Người gửi Tên người gửi VP gửi * [GEOGRAPHI…" at bounding box center [392, 76] width 723 height 29
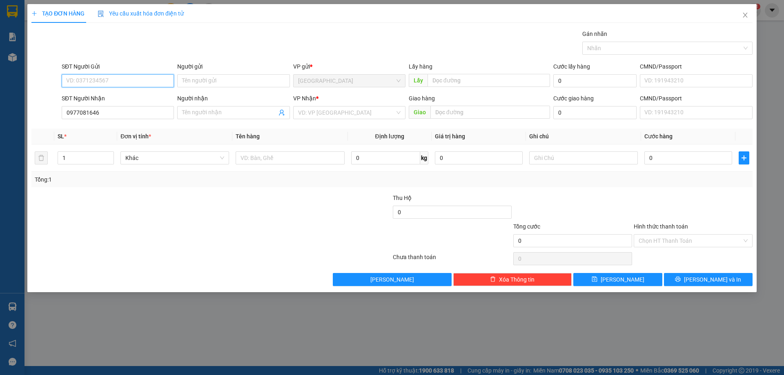
paste input "0977081646"
type input "0977081646"
click at [329, 113] on input "search" at bounding box center [346, 113] width 97 height 12
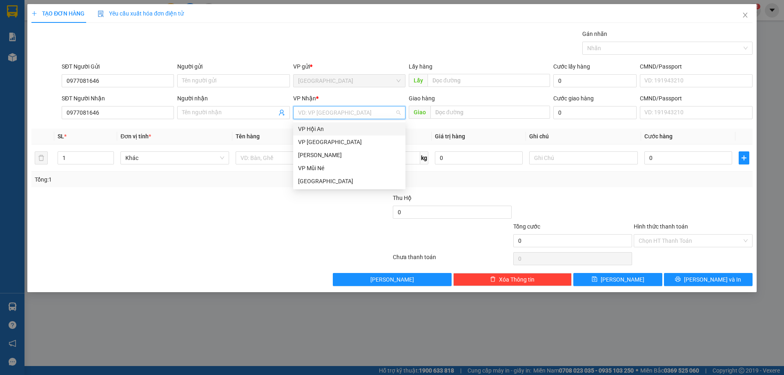
click at [332, 131] on div "VP Hội An" at bounding box center [349, 129] width 102 height 9
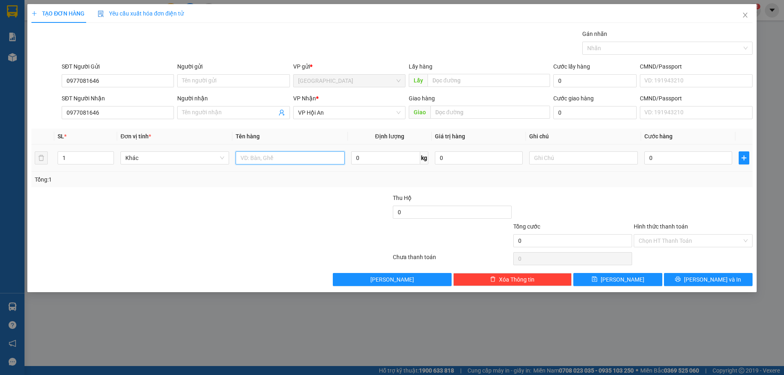
click at [264, 154] on input "text" at bounding box center [290, 157] width 109 height 13
type input "2 cái valli"
click at [670, 153] on input "0" at bounding box center [688, 157] width 88 height 13
type input "3"
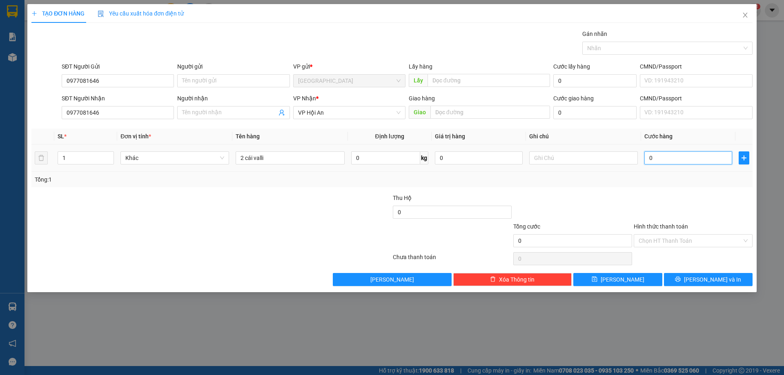
type input "3"
type input "30"
type input "300"
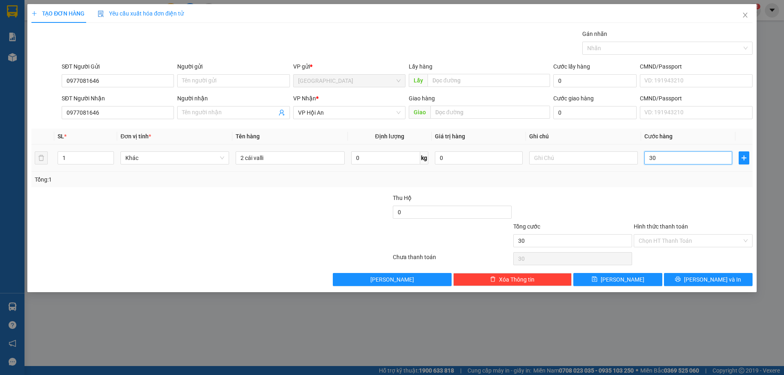
type input "300"
type input "300.000"
click at [614, 183] on div "Tổng: 1" at bounding box center [392, 179] width 714 height 9
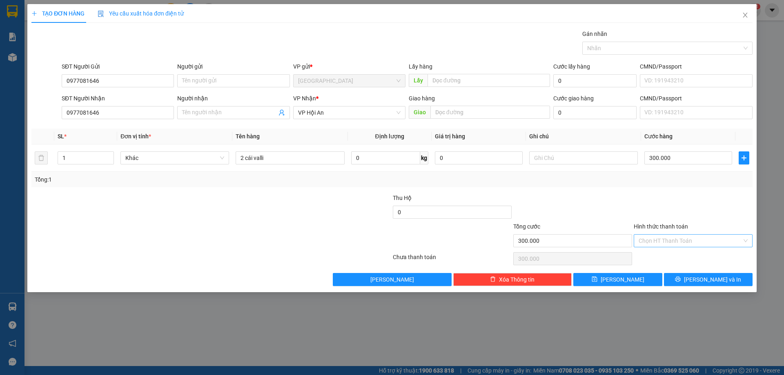
click at [653, 236] on input "Hình thức thanh toán" at bounding box center [690, 241] width 103 height 12
click at [657, 257] on div "Tại văn phòng" at bounding box center [693, 257] width 109 height 9
type input "0"
click at [681, 281] on icon "printer" at bounding box center [678, 279] width 6 height 6
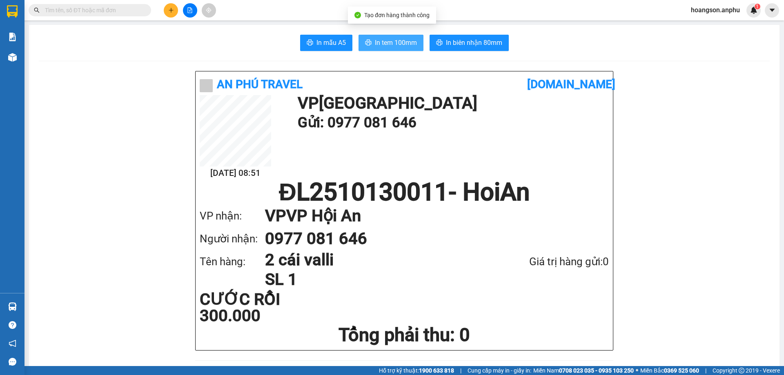
click at [401, 43] on span "In tem 100mm" at bounding box center [396, 43] width 42 height 10
click at [388, 40] on span "In tem 100mm" at bounding box center [396, 43] width 42 height 10
click at [22, 53] on div "Kho hàng mới" at bounding box center [12, 57] width 24 height 20
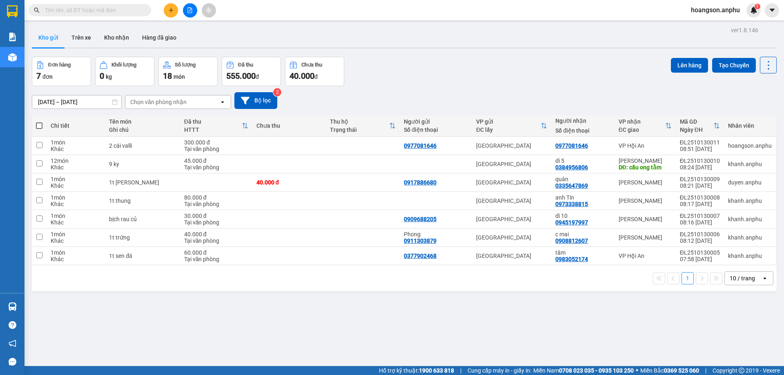
click at [41, 127] on span at bounding box center [39, 125] width 7 height 7
click at [39, 122] on input "checkbox" at bounding box center [39, 122] width 0 height 0
checkbox input "true"
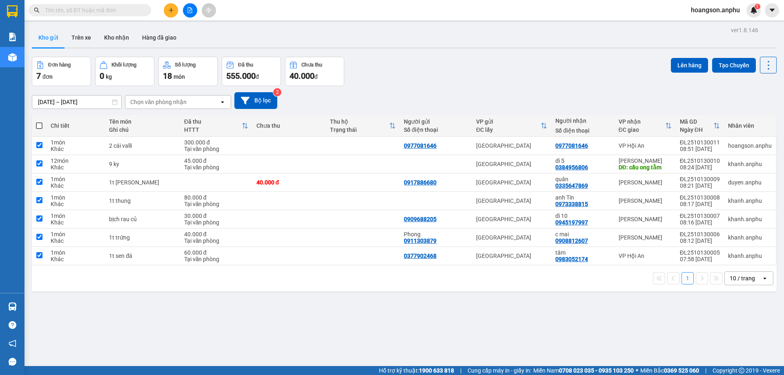
checkbox input "true"
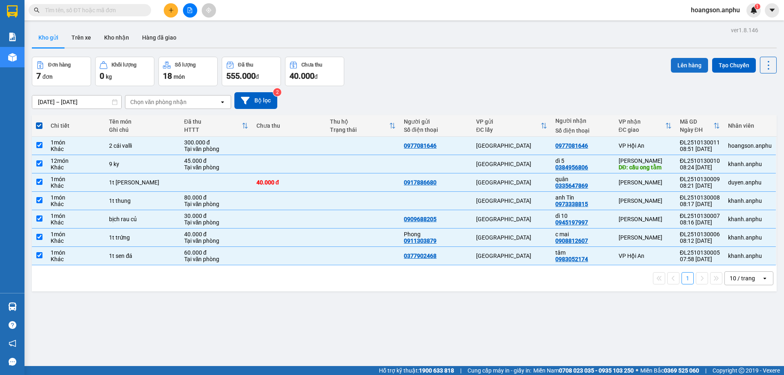
click at [683, 64] on button "Lên hàng" at bounding box center [689, 65] width 37 height 15
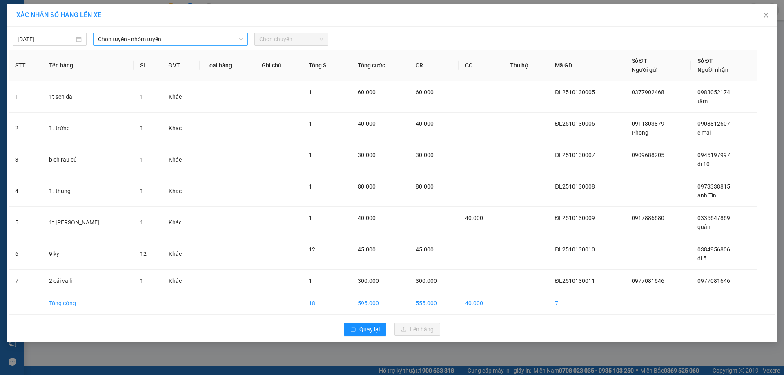
click at [164, 42] on span "Chọn tuyến - nhóm tuyến" at bounding box center [170, 39] width 145 height 12
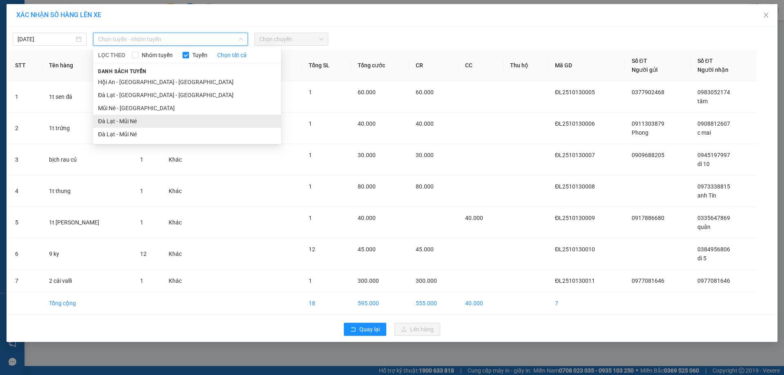
click at [129, 123] on li "Đà Lạt - Mũi Né" at bounding box center [187, 121] width 188 height 13
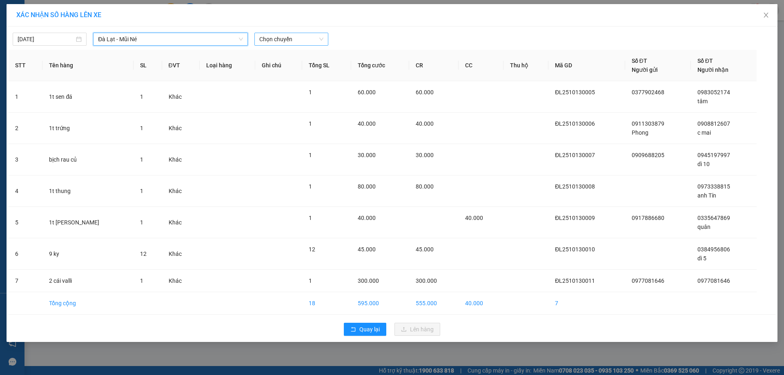
click at [281, 38] on span "Chọn chuyến" at bounding box center [291, 39] width 64 height 12
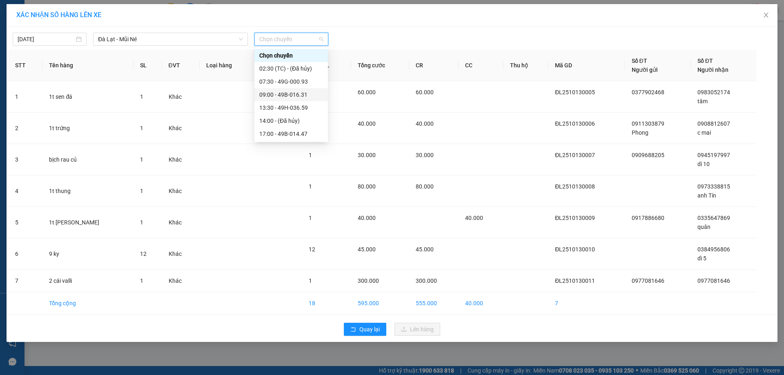
click at [284, 96] on div "09:00 - 49B-016.31" at bounding box center [291, 94] width 64 height 9
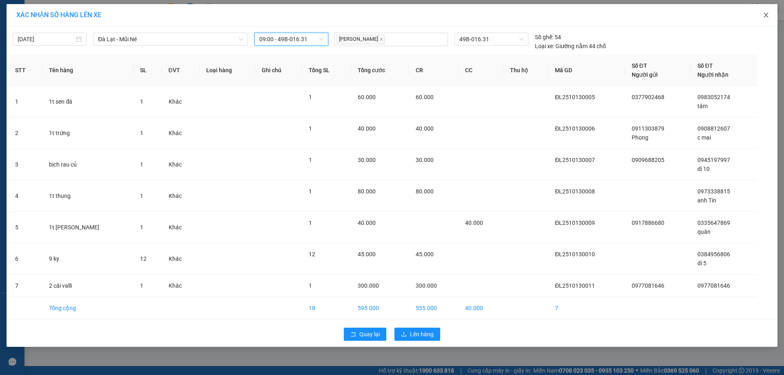
click at [768, 16] on icon "close" at bounding box center [766, 15] width 7 height 7
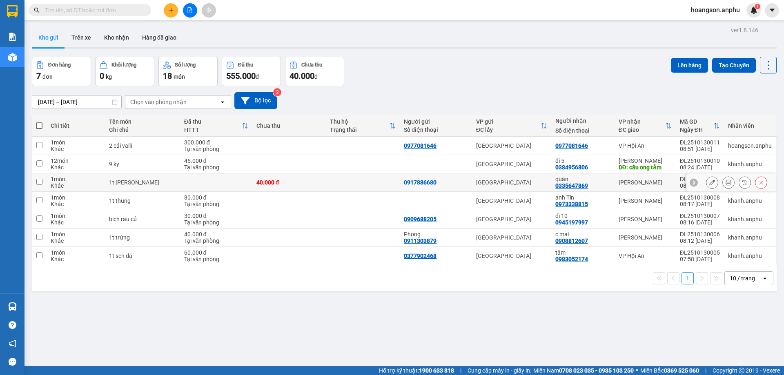
scroll to position [38, 0]
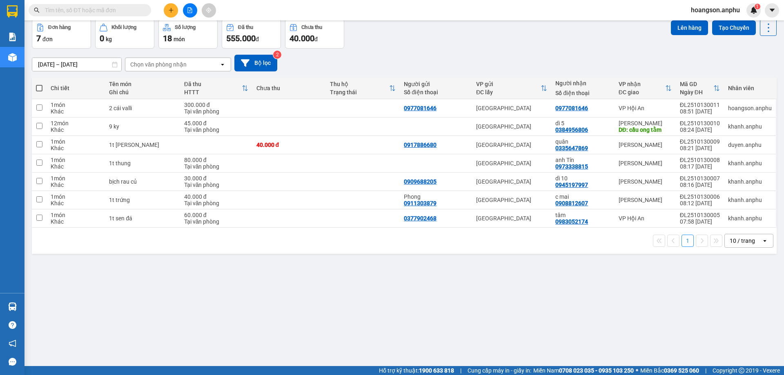
click at [41, 92] on label at bounding box center [39, 88] width 7 height 8
click at [39, 84] on input "checkbox" at bounding box center [39, 84] width 0 height 0
checkbox input "true"
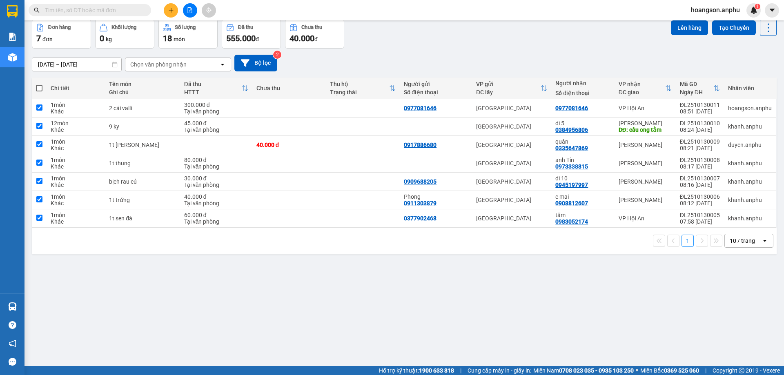
checkbox input "true"
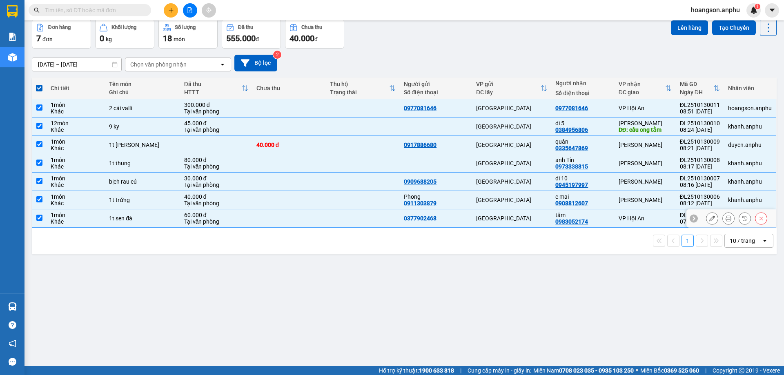
click at [42, 217] on input "checkbox" at bounding box center [39, 218] width 6 height 6
checkbox input "false"
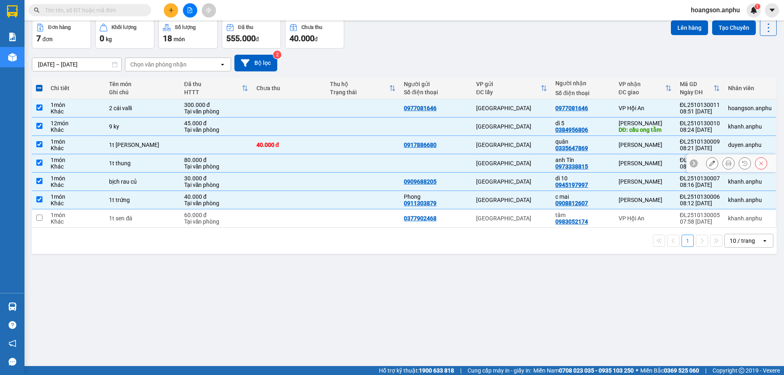
scroll to position [0, 0]
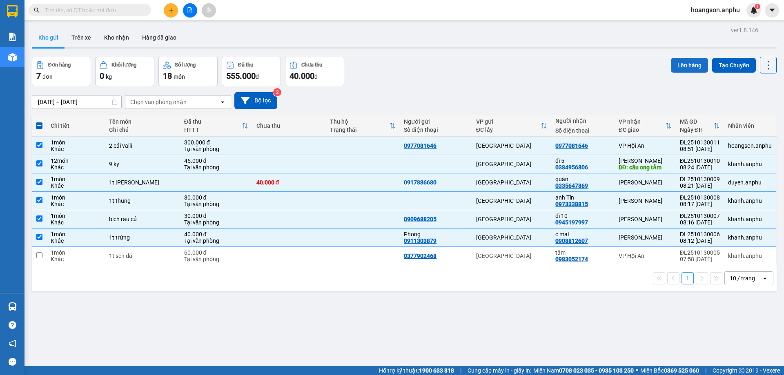
click at [696, 67] on button "Lên hàng" at bounding box center [689, 65] width 37 height 15
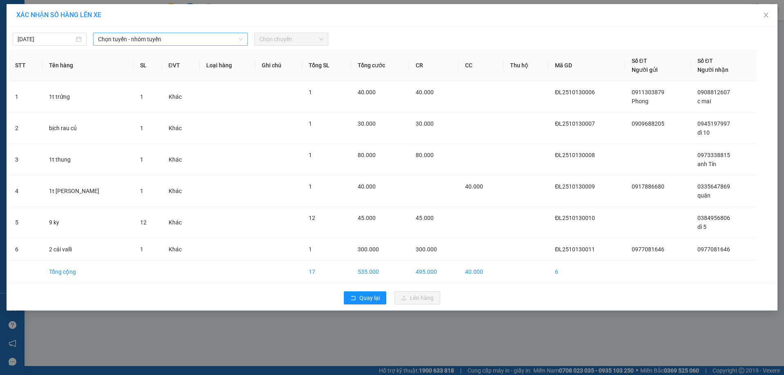
click at [157, 39] on span "Chọn tuyến - nhóm tuyến" at bounding box center [170, 39] width 145 height 12
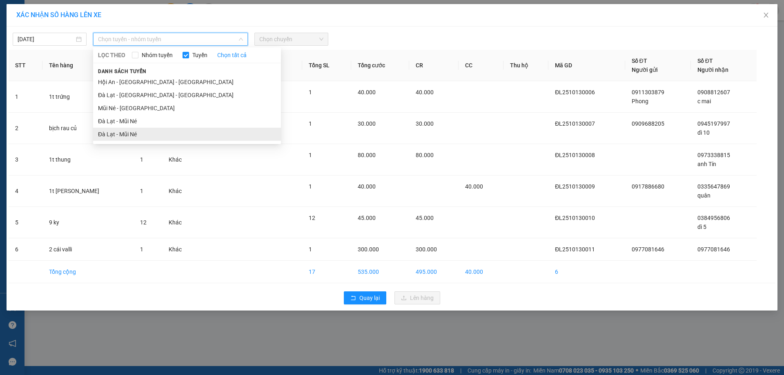
click at [133, 137] on li "Đà Lạt - Mũi Né" at bounding box center [187, 134] width 188 height 13
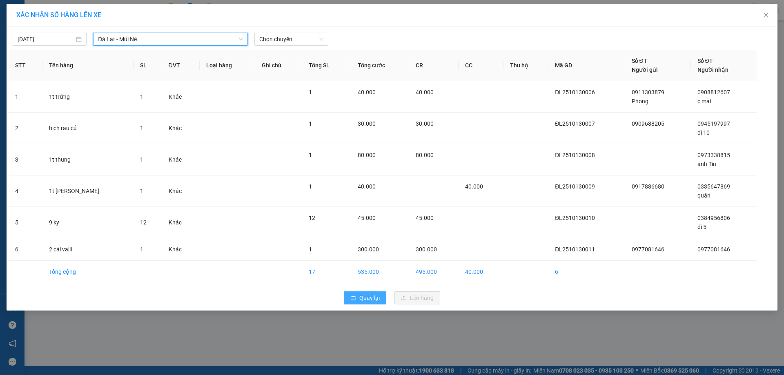
click at [377, 298] on span "Quay lại" at bounding box center [369, 298] width 20 height 9
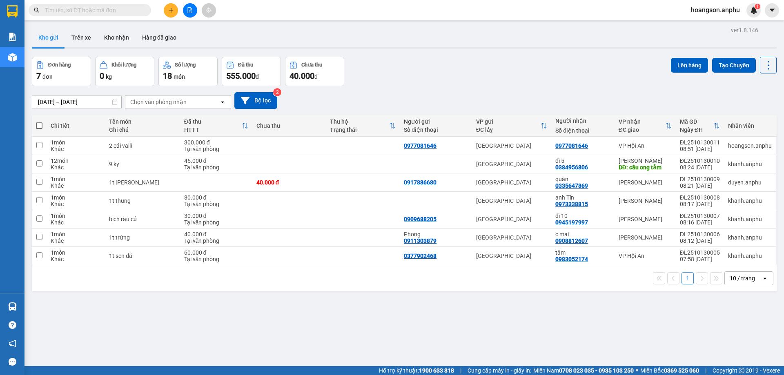
click at [178, 100] on div "Chọn văn phòng nhận" at bounding box center [158, 102] width 56 height 8
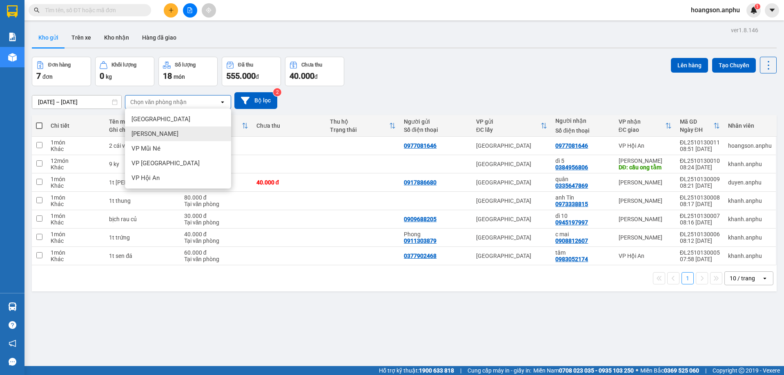
click at [151, 136] on span "[PERSON_NAME]" at bounding box center [154, 134] width 47 height 8
